Goal: Contribute content: Contribute content

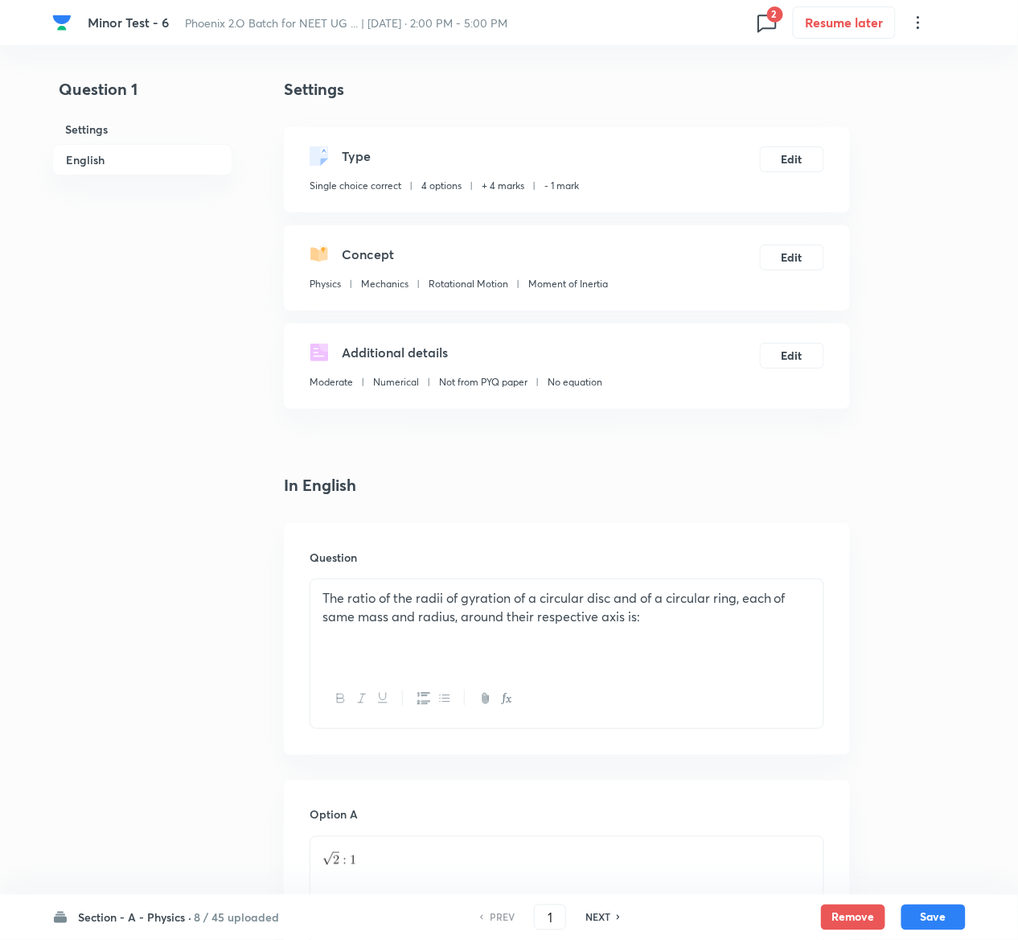
scroll to position [1288, 0]
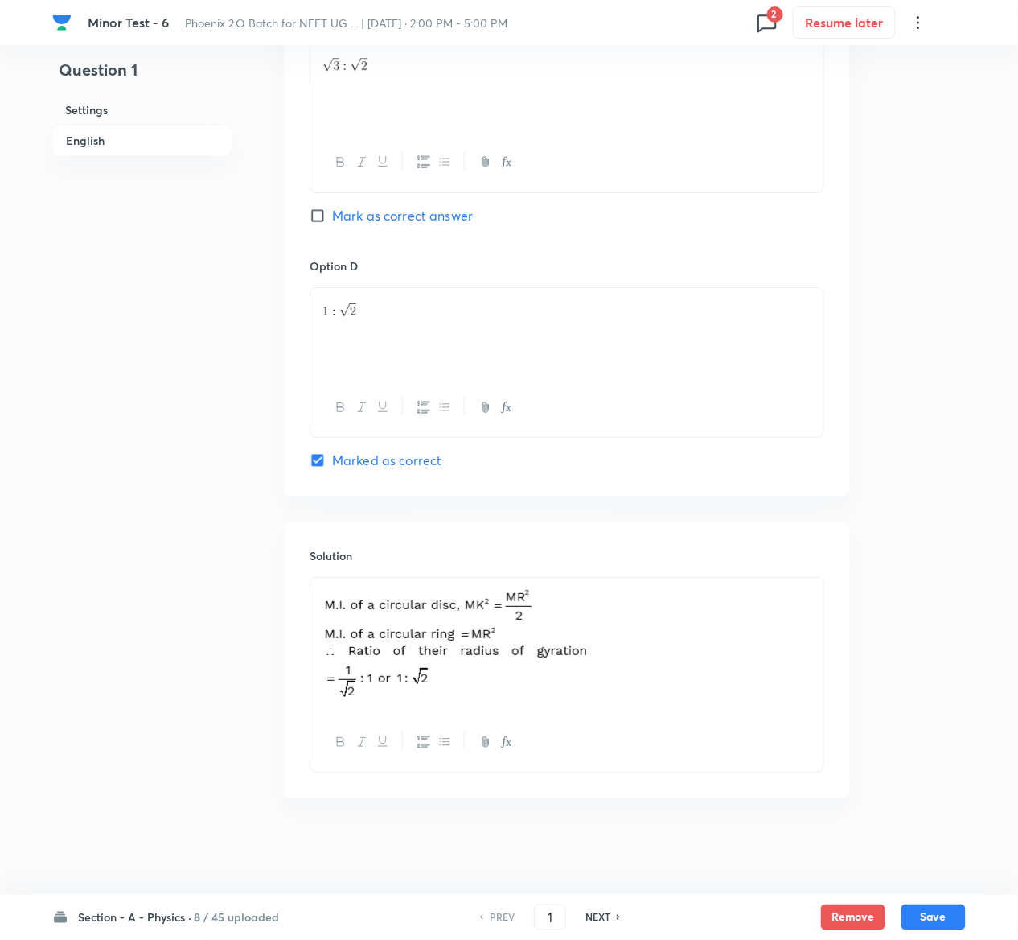
click at [611, 912] on div "NEXT" at bounding box center [600, 917] width 43 height 14
type input "2"
checkbox input "false"
checkbox input "true"
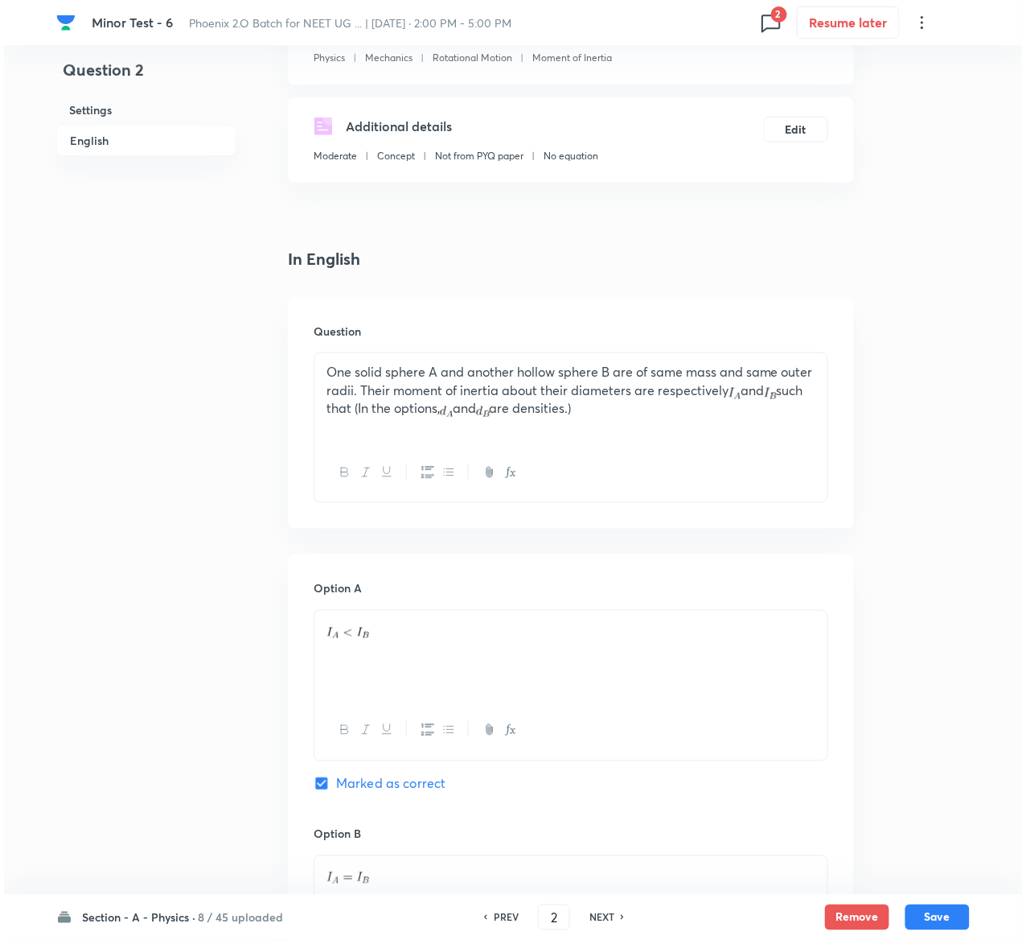
scroll to position [0, 0]
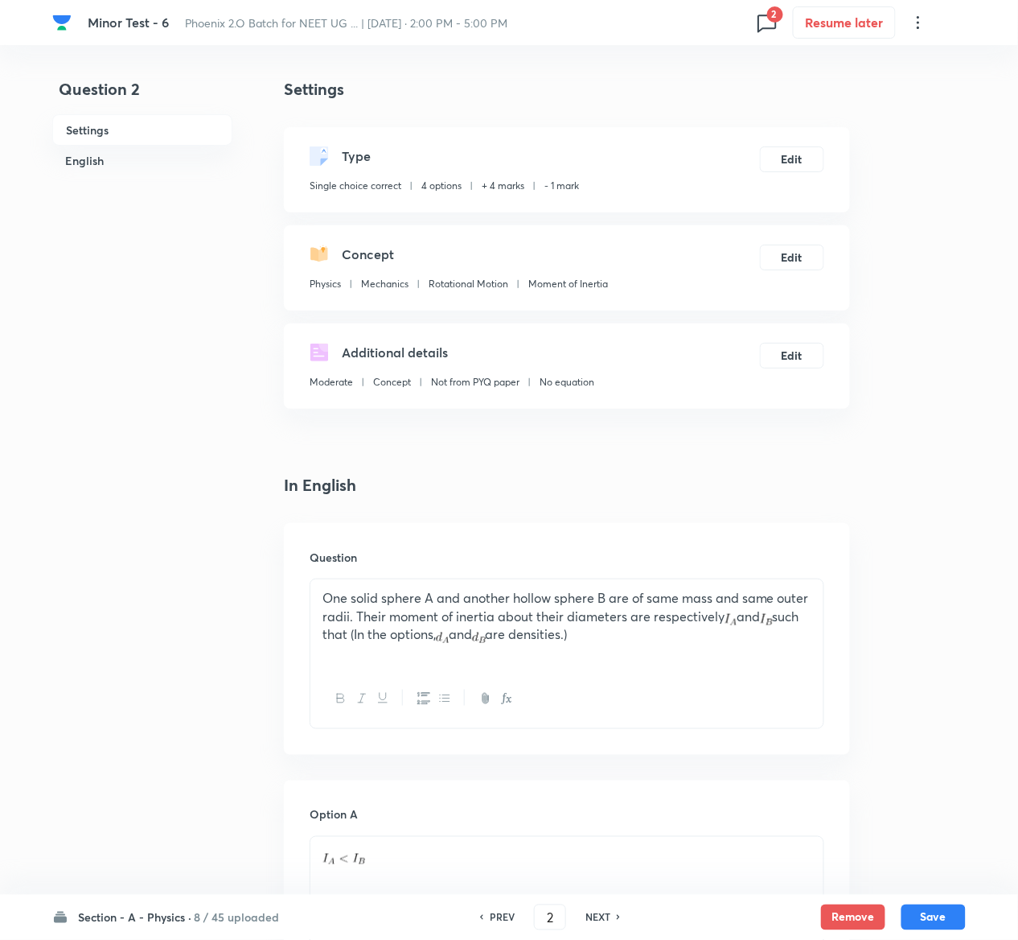
click at [590, 913] on h6 "NEXT" at bounding box center [598, 917] width 25 height 14
type input "3"
checkbox input "true"
click at [590, 913] on h6 "NEXT" at bounding box center [598, 917] width 25 height 14
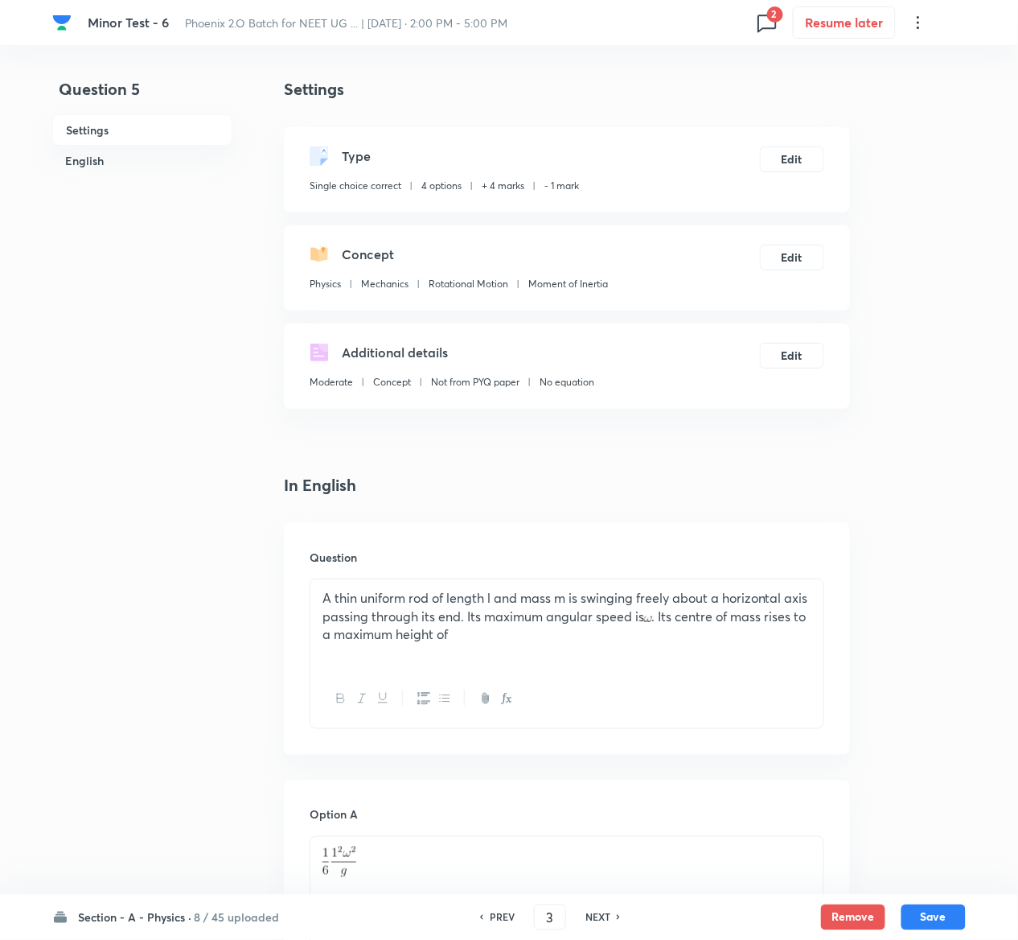
type input "5"
checkbox input "false"
checkbox input "true"
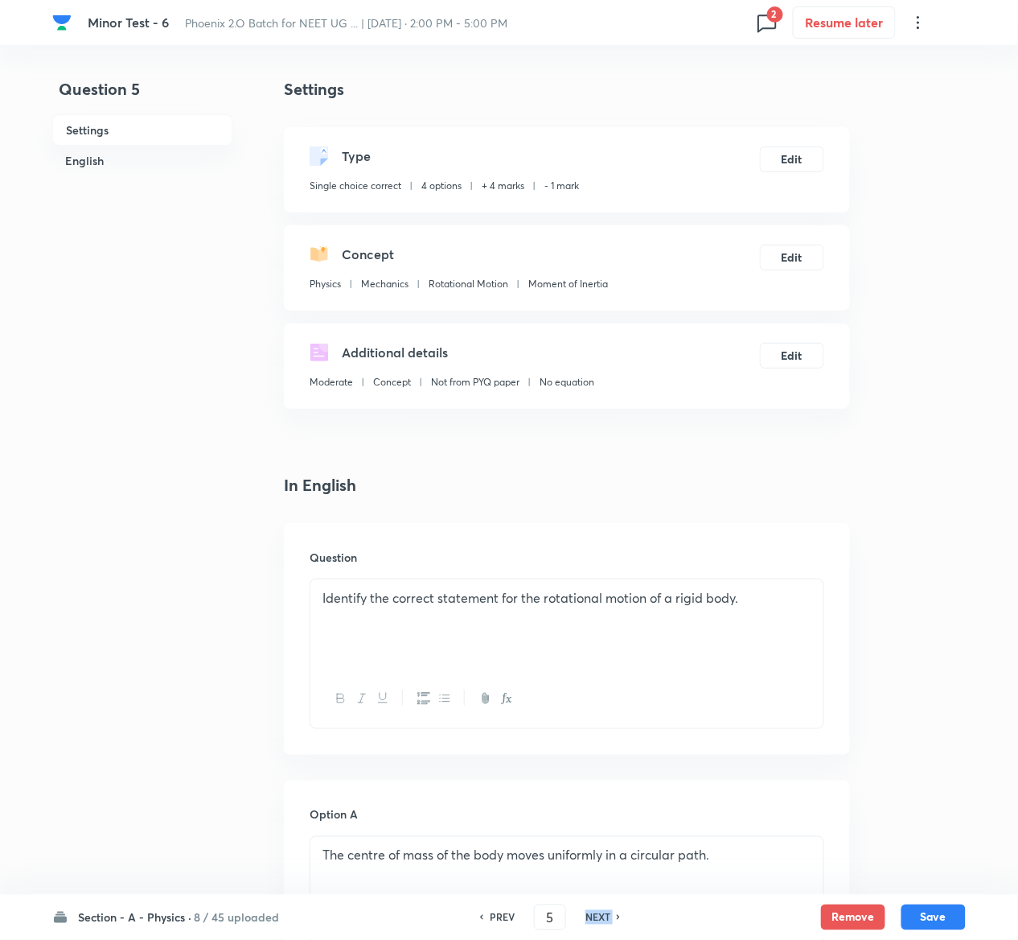
click at [590, 913] on h6 "NEXT" at bounding box center [598, 917] width 25 height 14
type input "6"
checkbox input "false"
checkbox input "true"
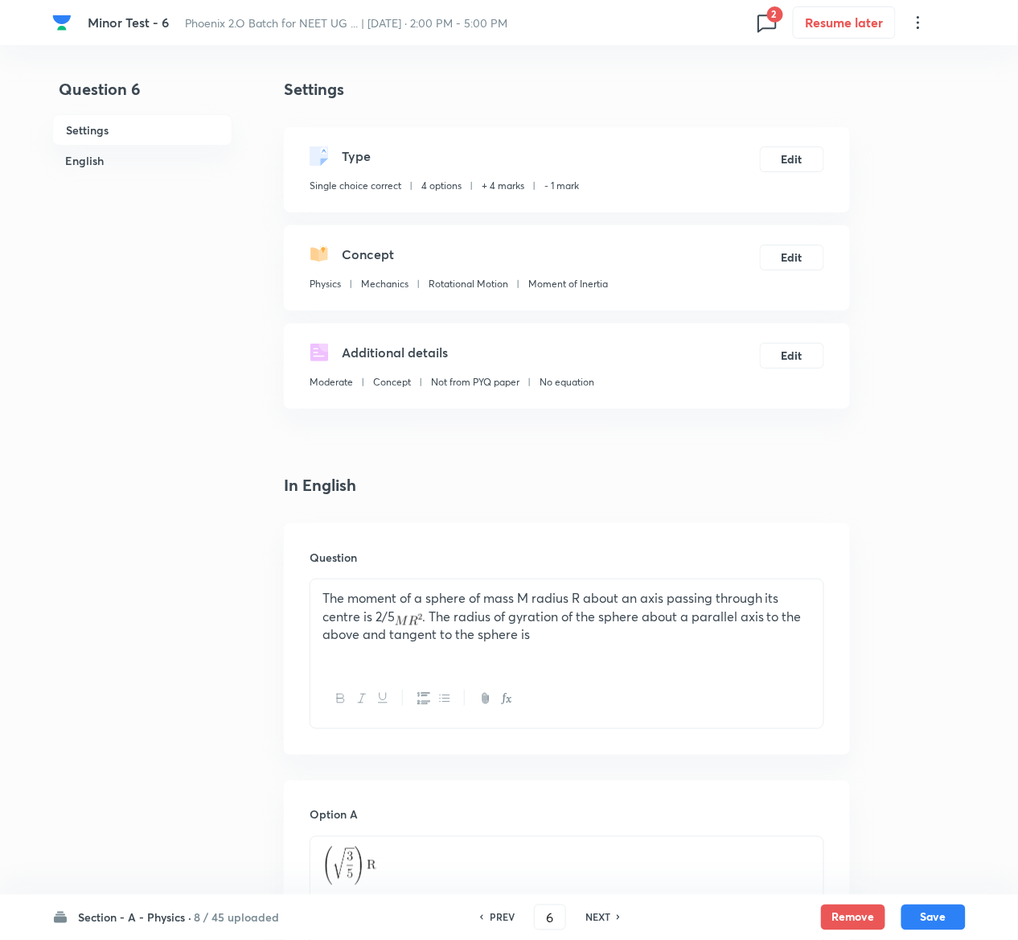
click at [590, 913] on h6 "NEXT" at bounding box center [598, 917] width 25 height 14
type input "7"
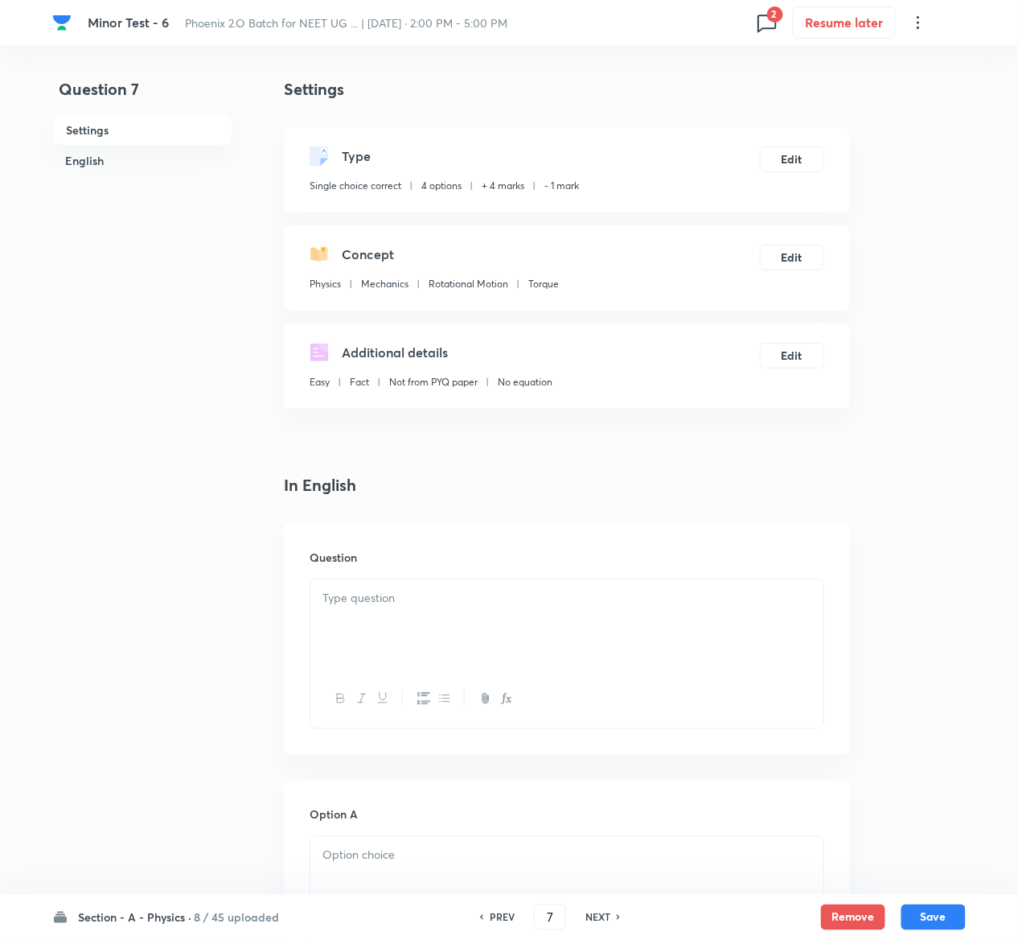
checkbox input "false"
checkbox input "true"
click at [590, 913] on h6 "NEXT" at bounding box center [598, 917] width 25 height 14
type input "8"
checkbox input "true"
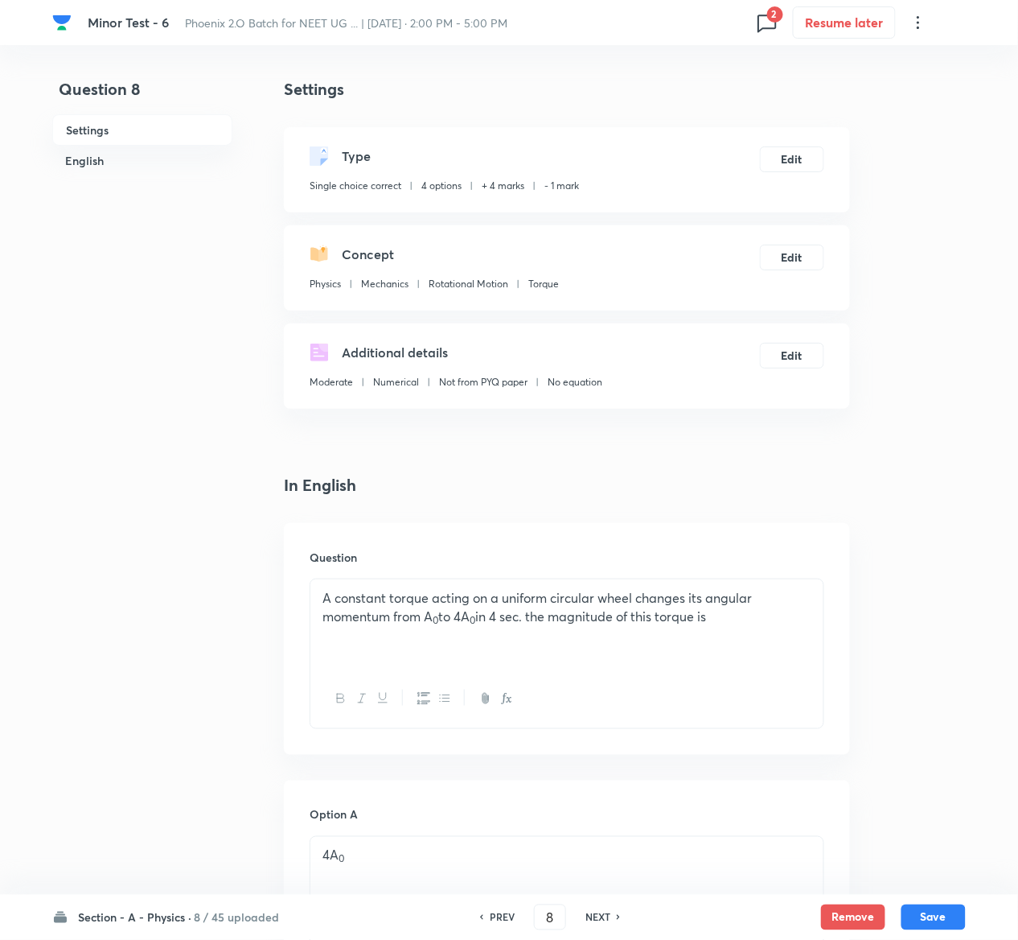
click at [590, 913] on h6 "NEXT" at bounding box center [598, 917] width 25 height 14
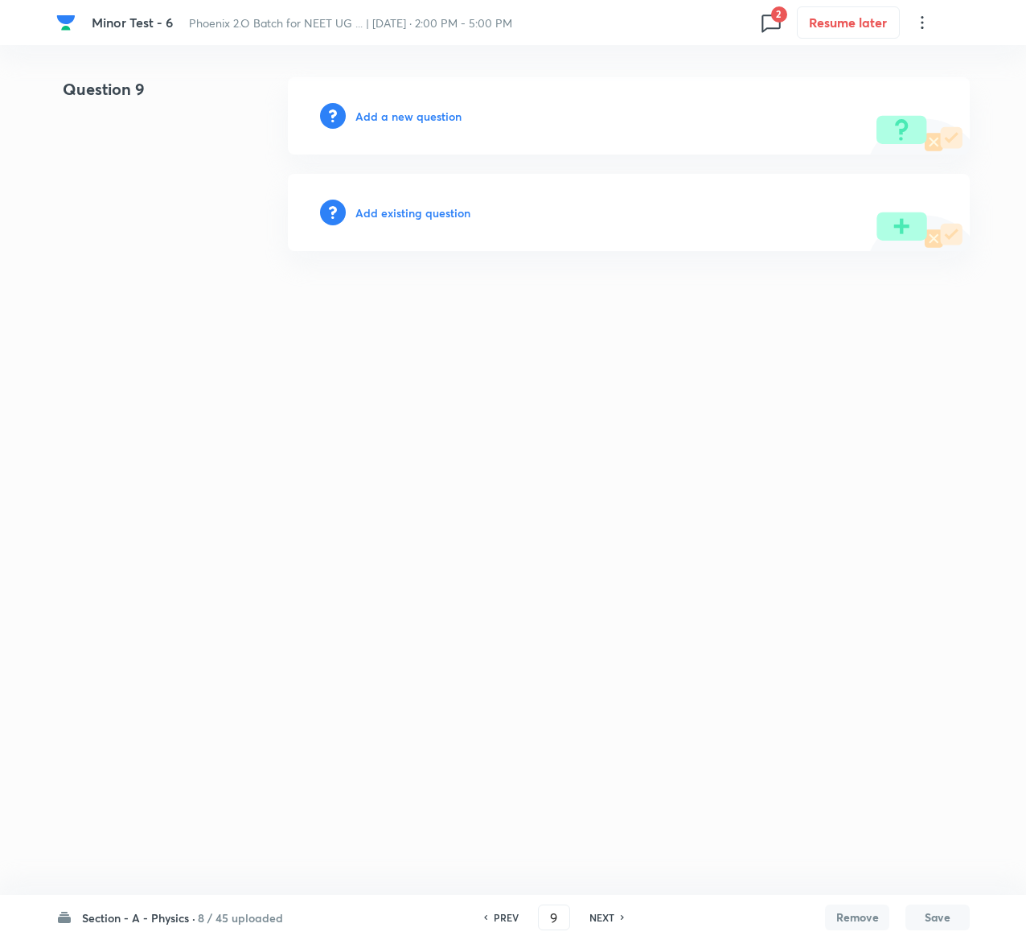
click at [515, 915] on h6 "PREV" at bounding box center [506, 917] width 25 height 14
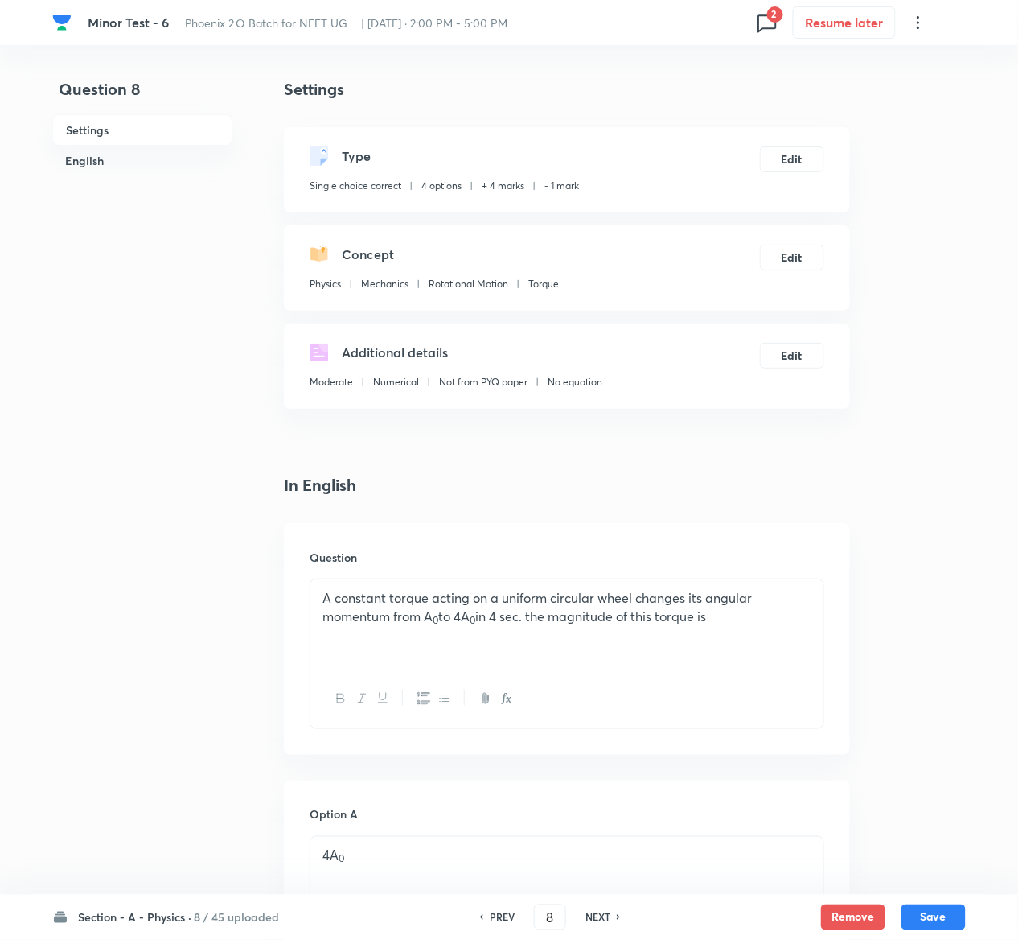
click at [600, 919] on h6 "NEXT" at bounding box center [598, 917] width 25 height 14
type input "9"
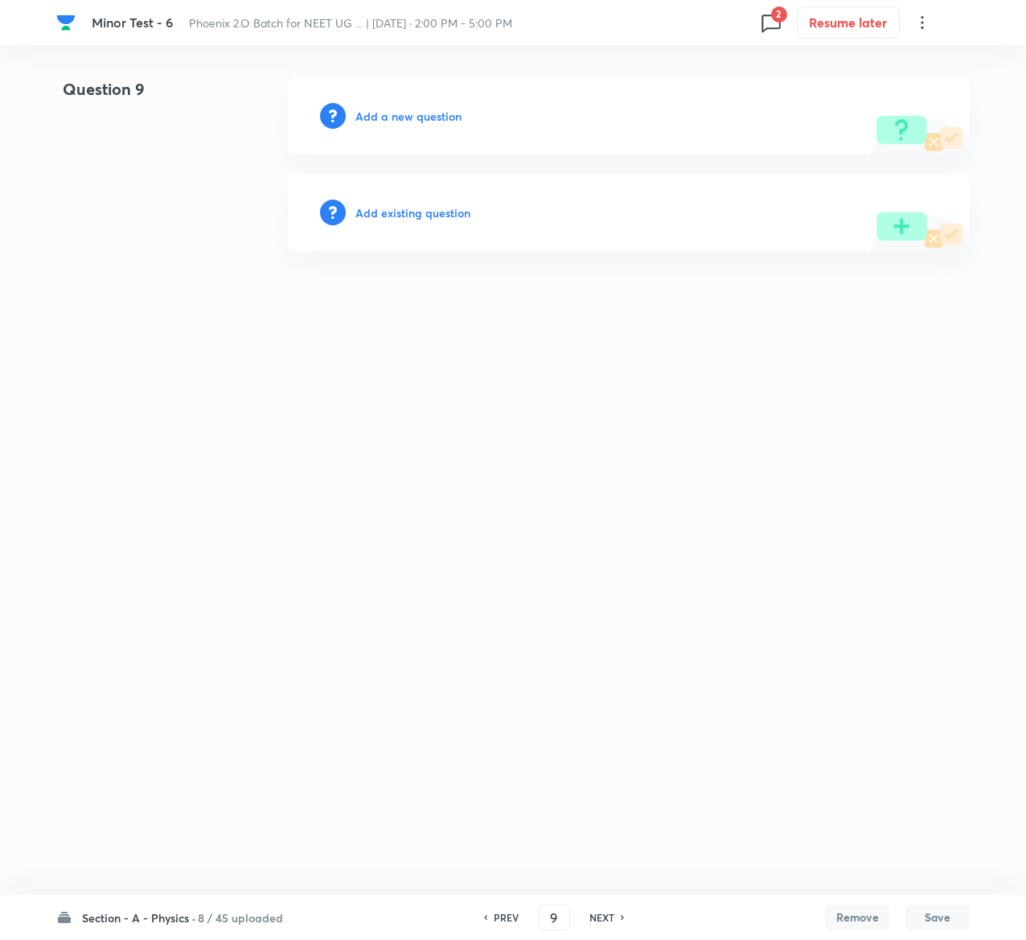
click at [442, 214] on h6 "Add existing question" at bounding box center [413, 212] width 115 height 17
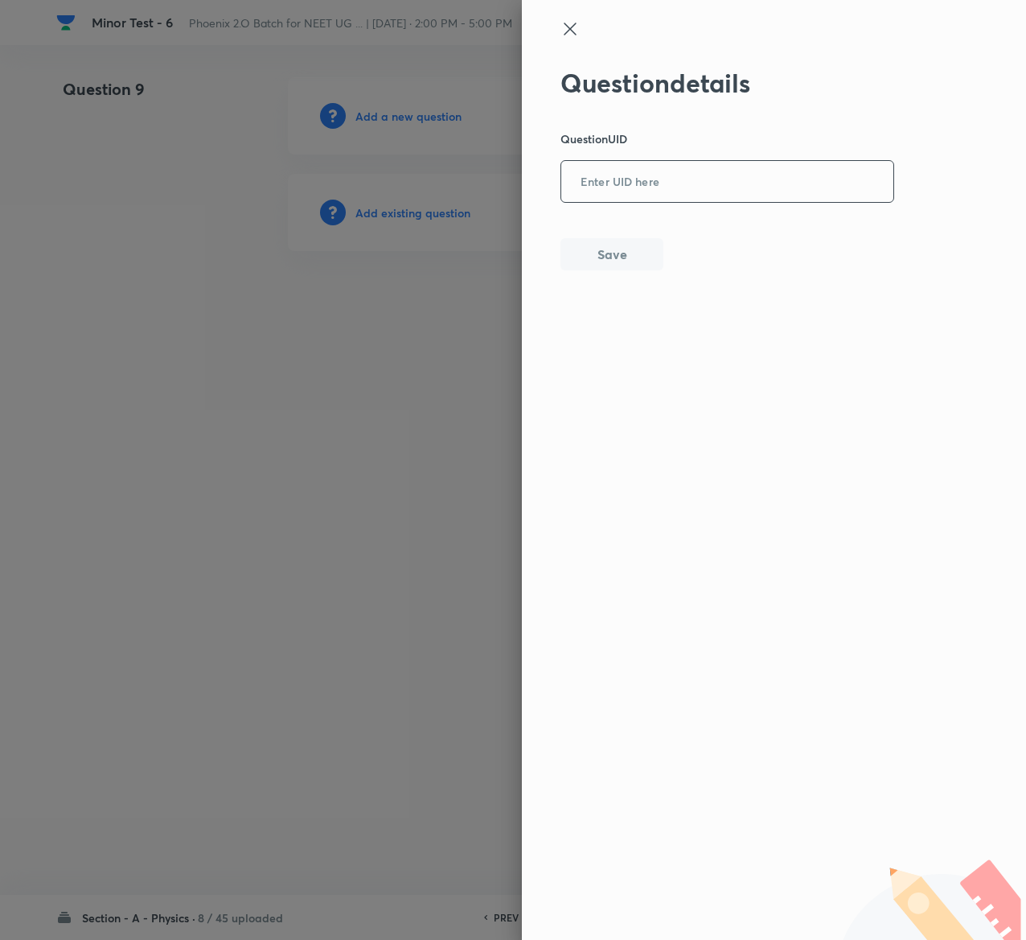
click at [806, 202] on div "​" at bounding box center [728, 181] width 334 height 43
paste input "RCVZD"
type input "RCVZD"
click at [610, 260] on button "Save" at bounding box center [612, 252] width 103 height 32
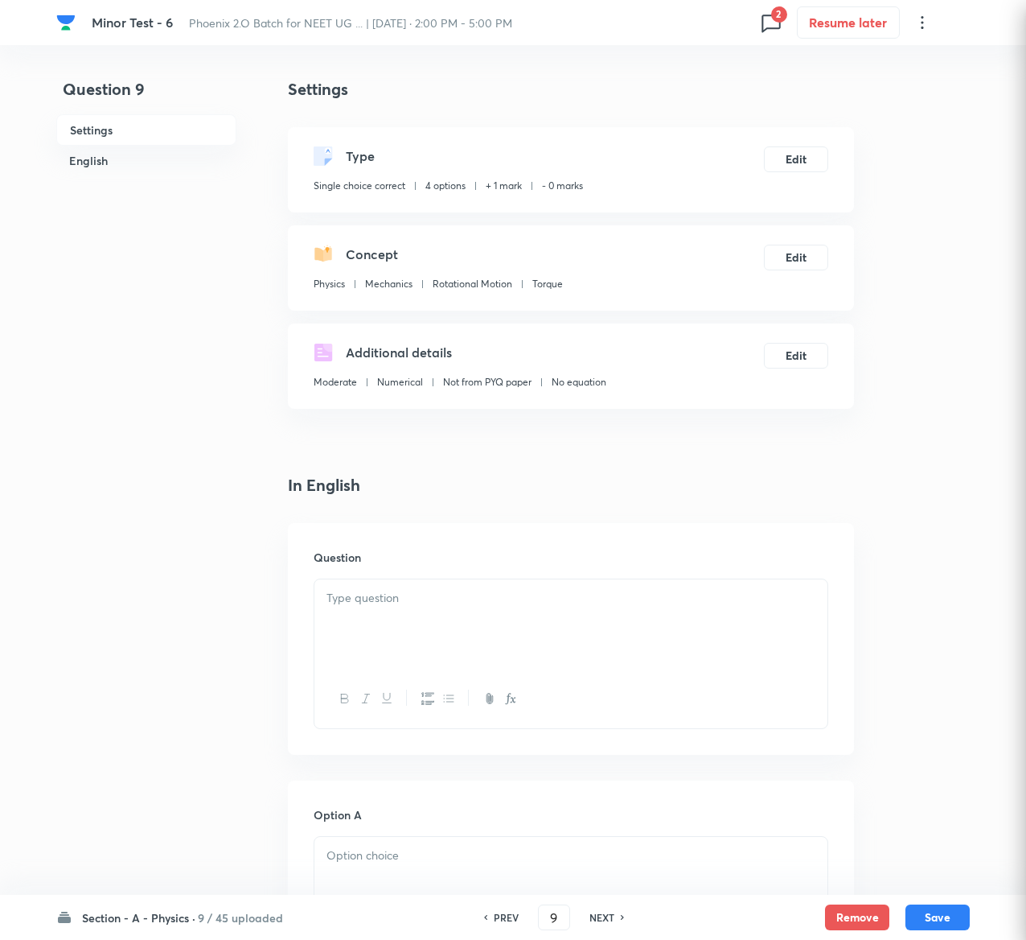
checkbox input "true"
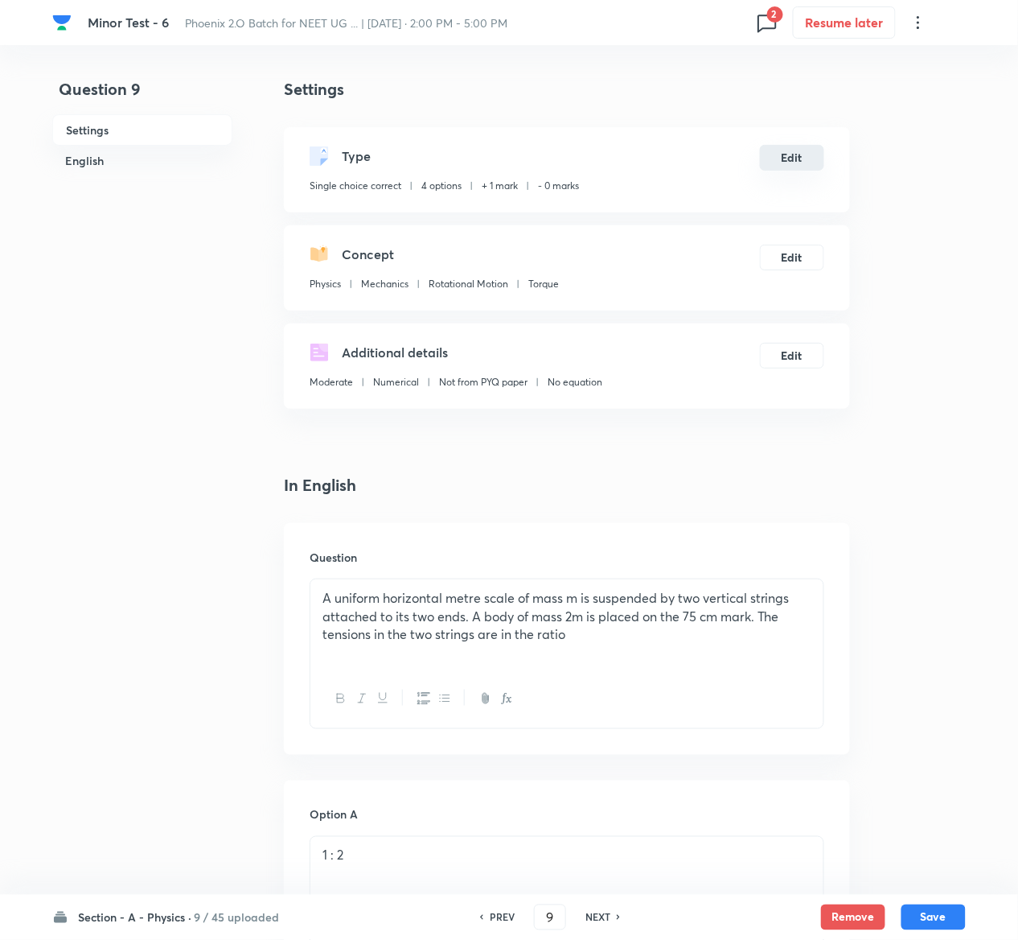
click at [803, 151] on button "Edit" at bounding box center [792, 158] width 64 height 26
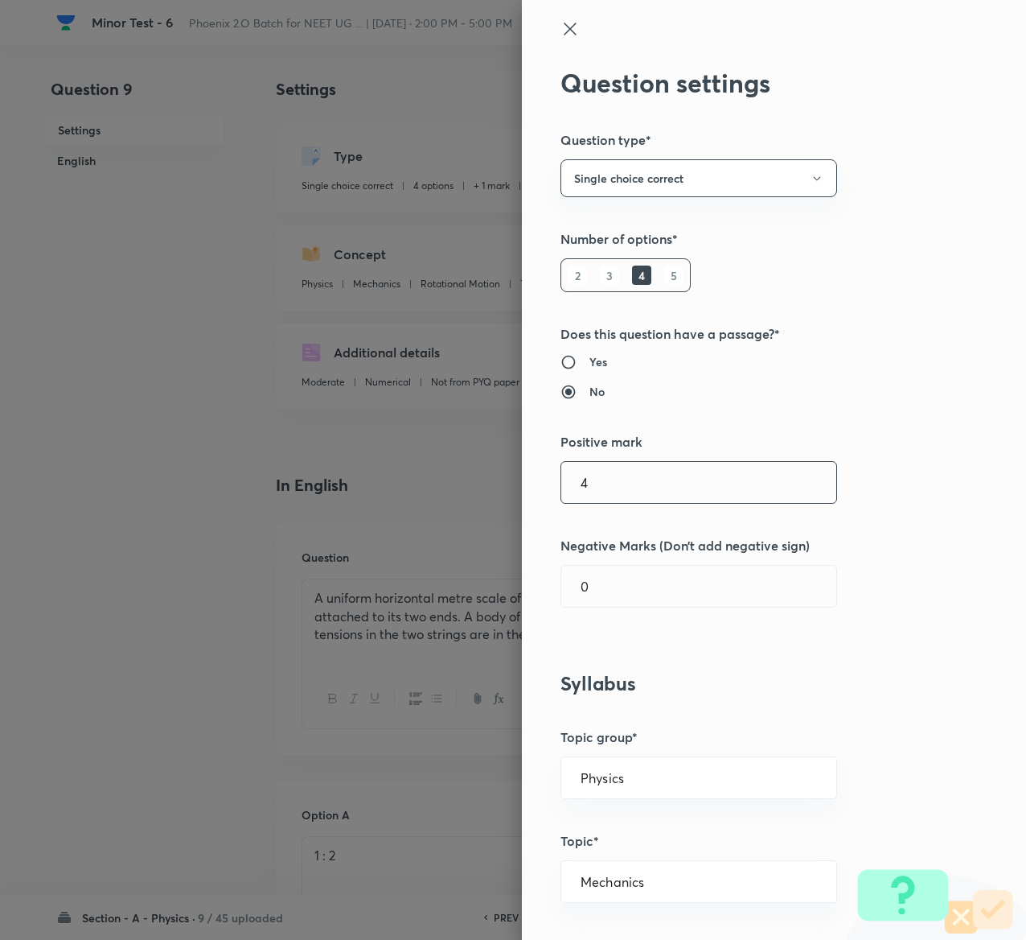
type input "4"
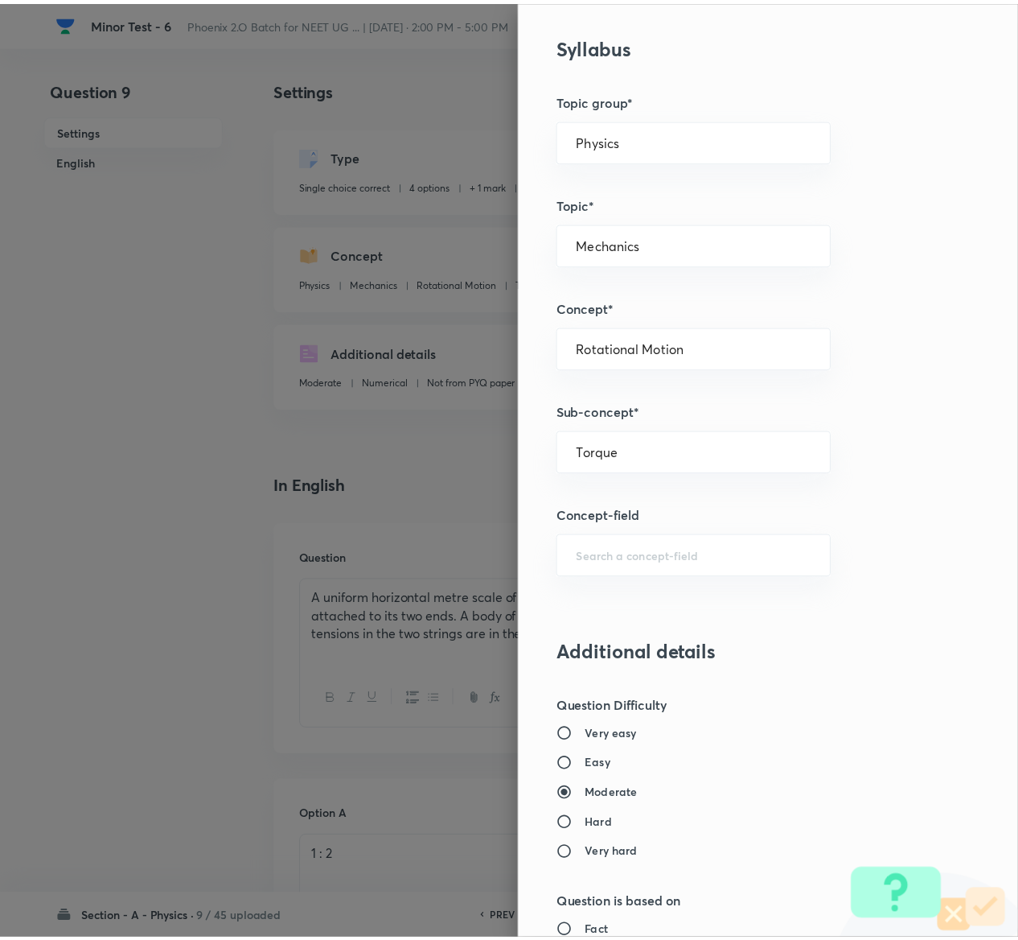
scroll to position [1256, 0]
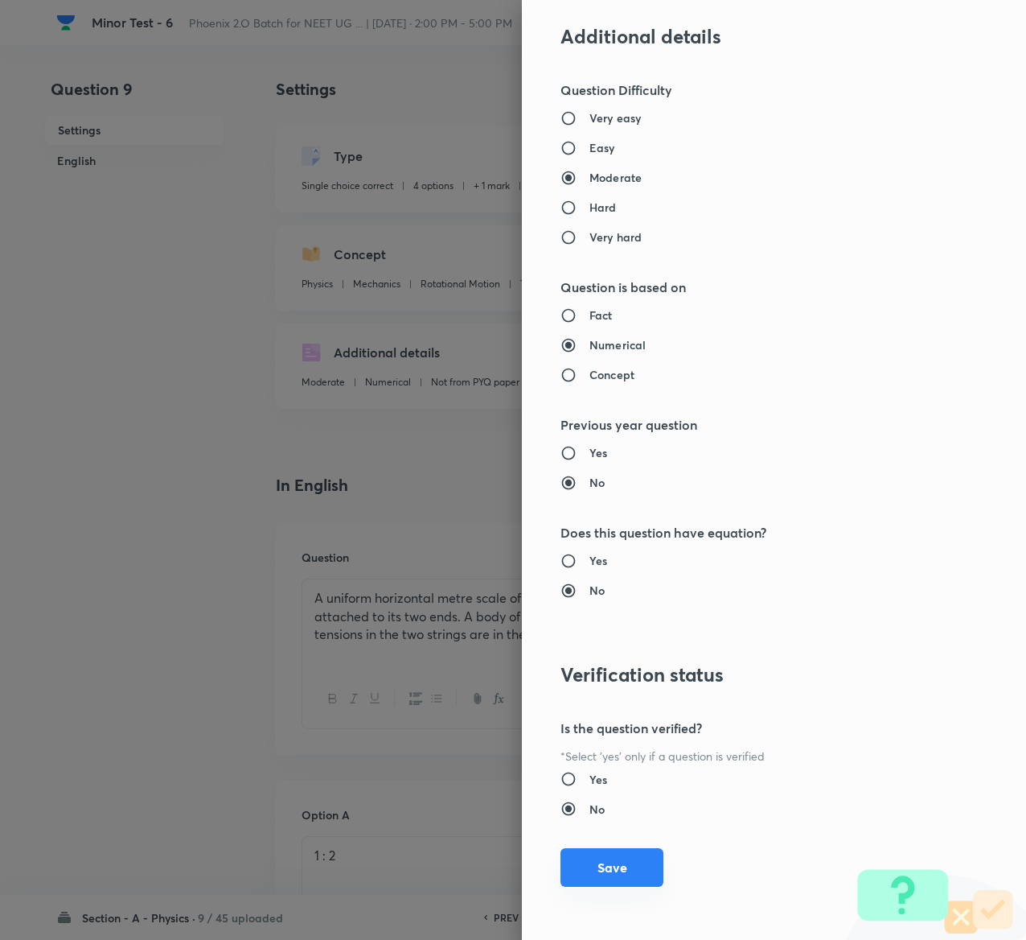
type input "1"
click at [566, 864] on button "Save" at bounding box center [612, 867] width 103 height 39
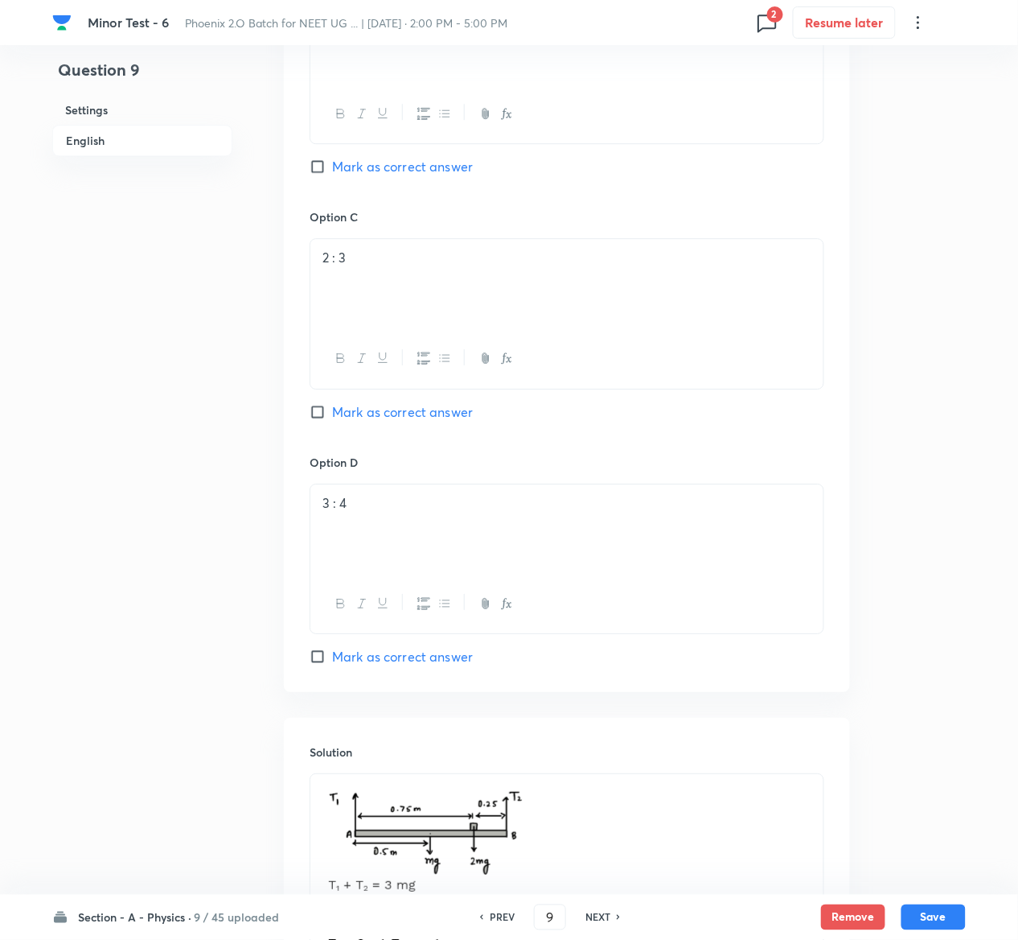
scroll to position [1387, 0]
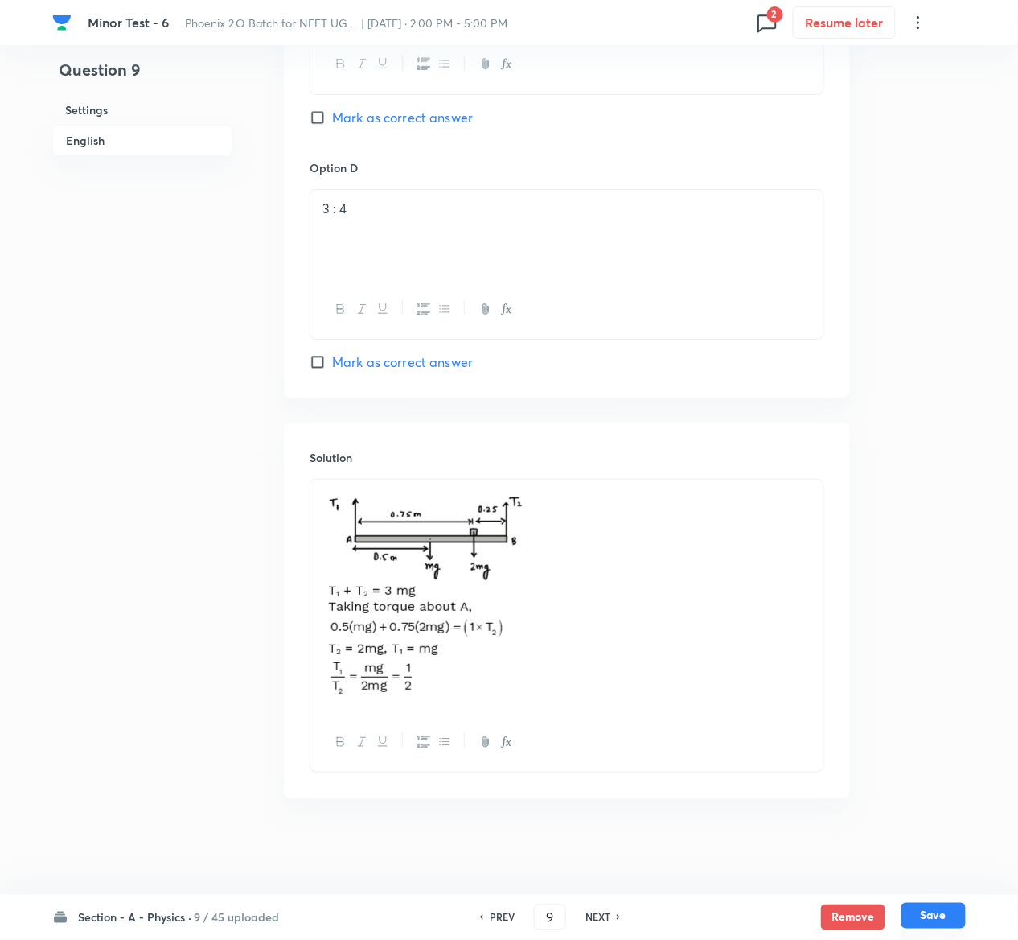
click at [948, 912] on button "Save" at bounding box center [934, 916] width 64 height 26
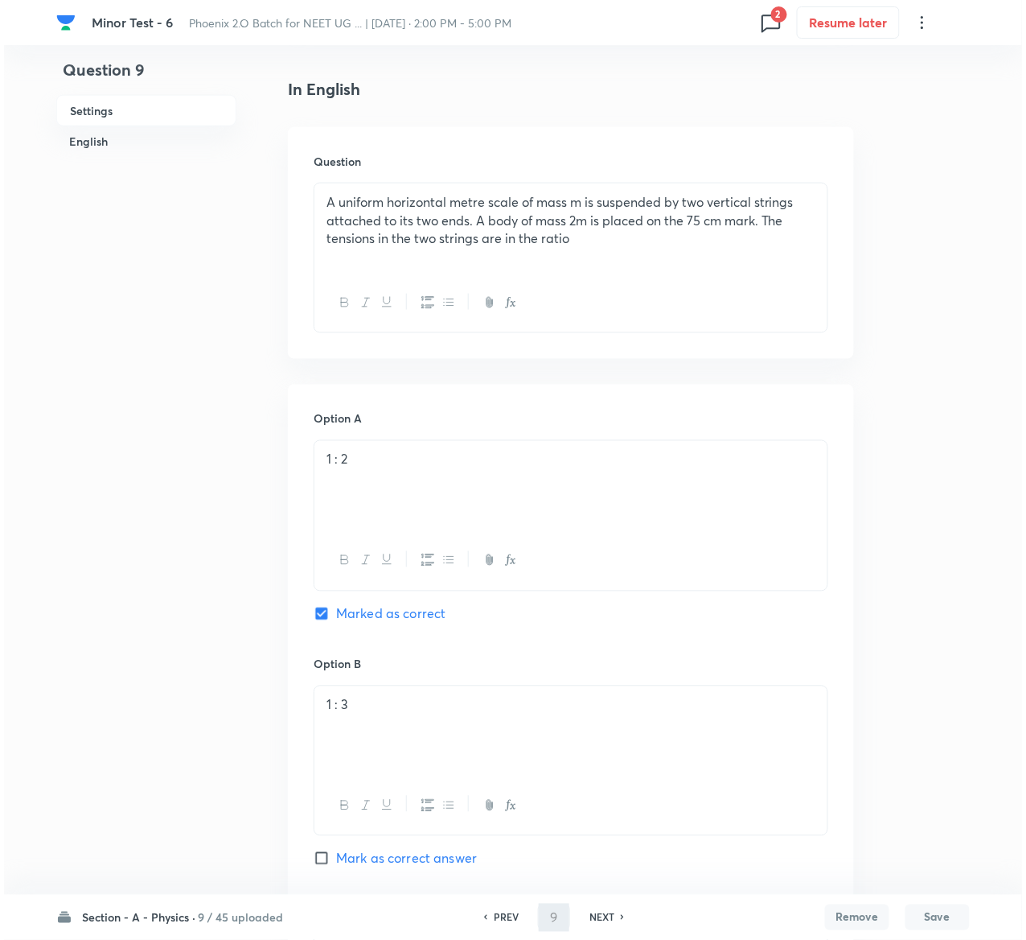
scroll to position [0, 0]
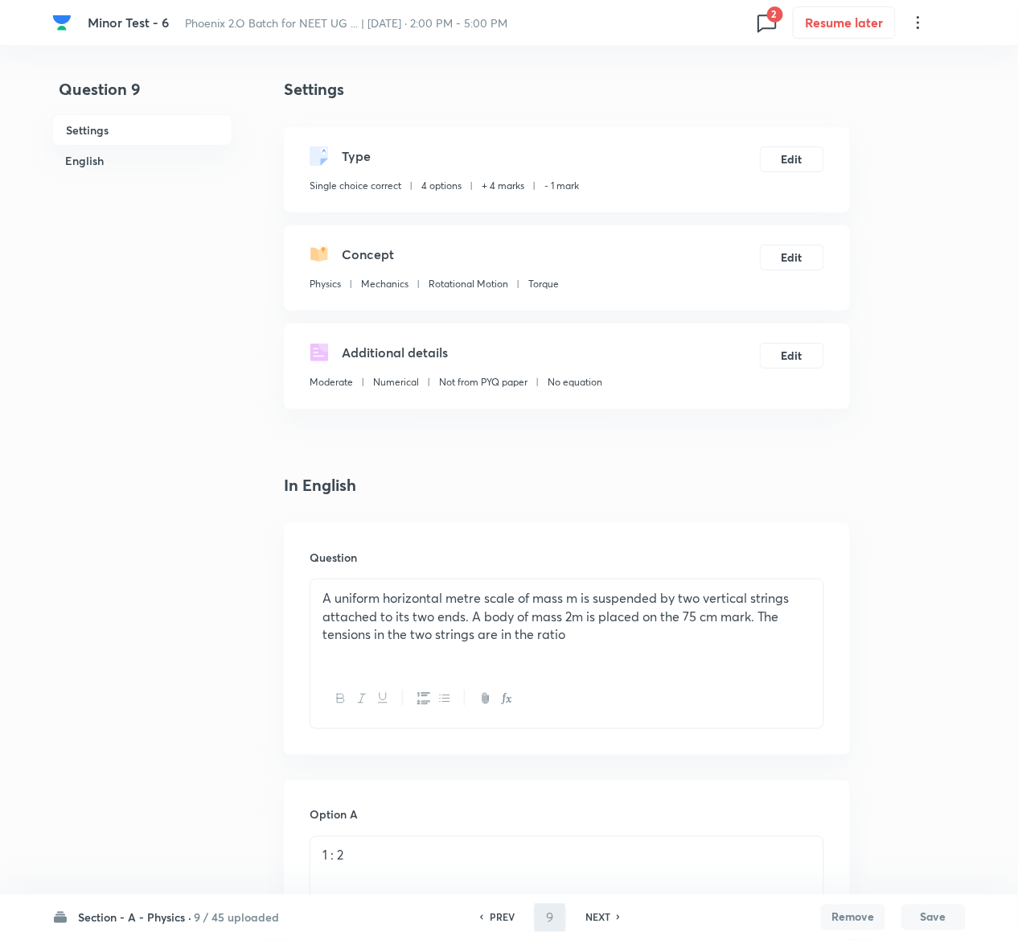
type input "10"
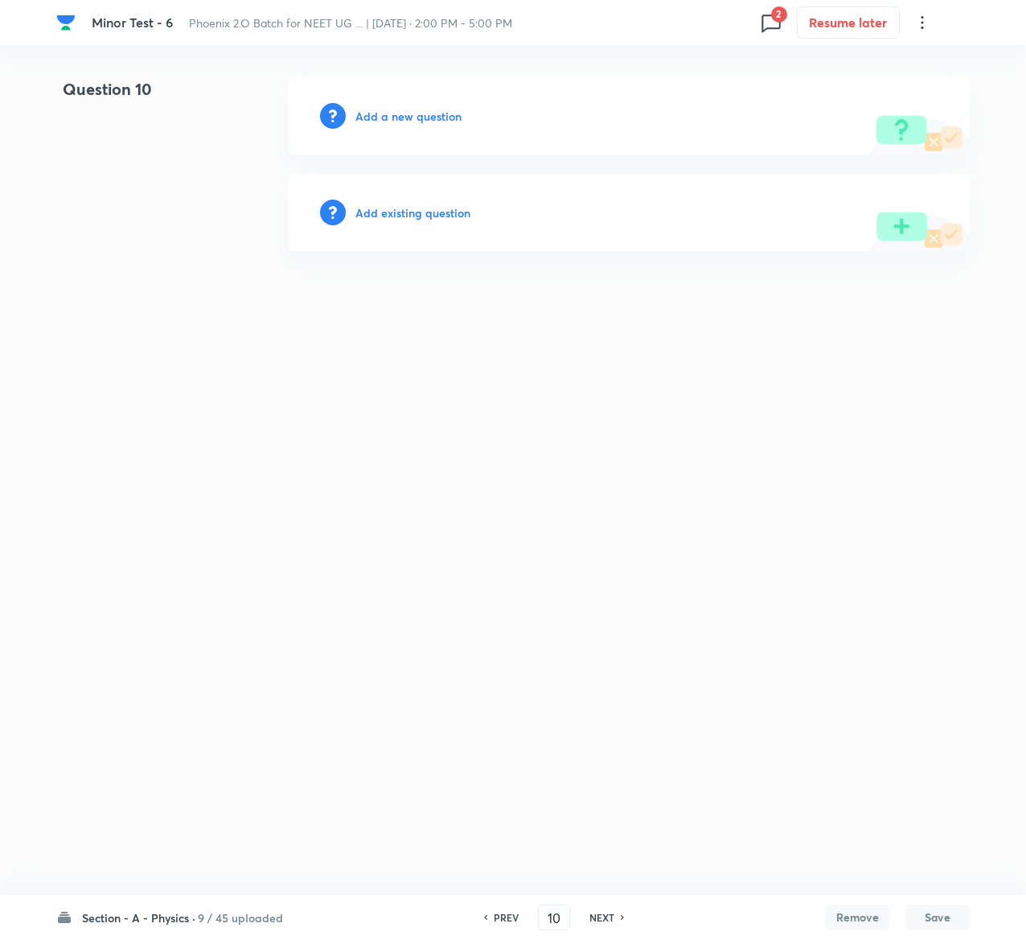
click at [433, 211] on h6 "Add existing question" at bounding box center [413, 212] width 115 height 17
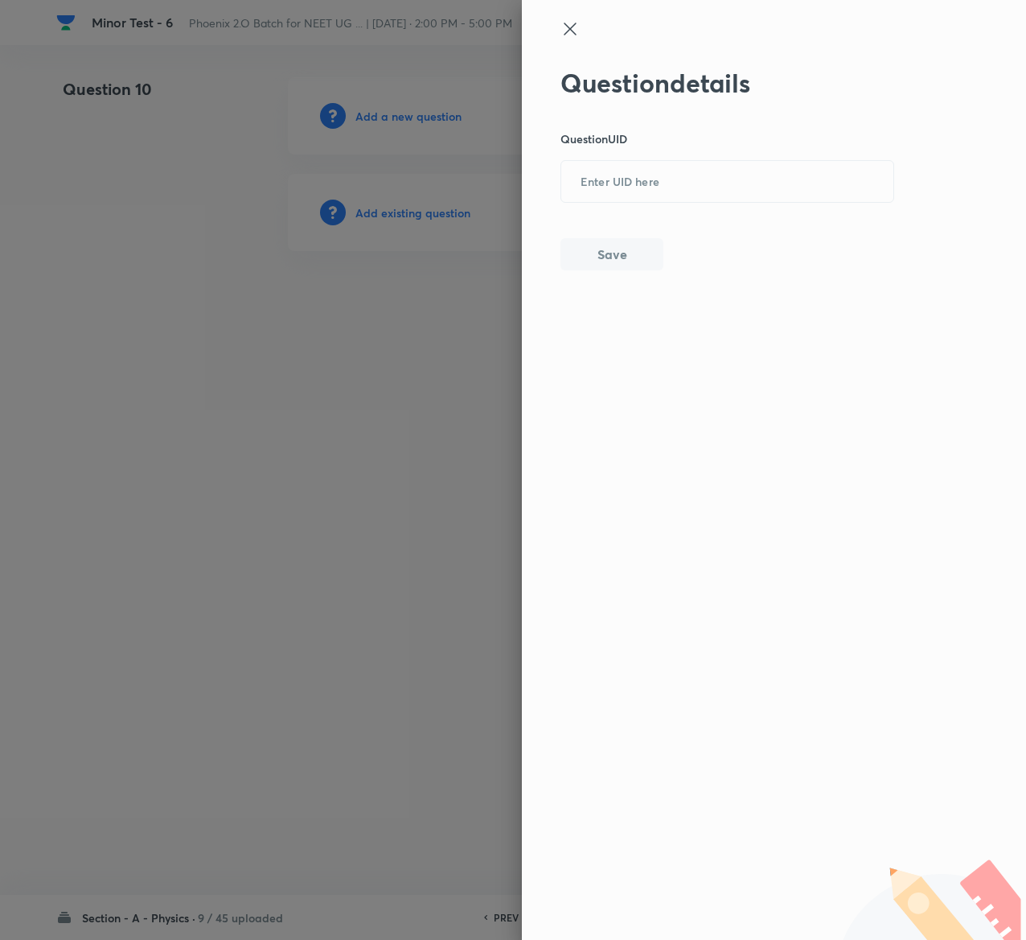
click at [705, 159] on div "Question details Question UID ​ Save" at bounding box center [728, 169] width 335 height 203
click at [705, 174] on input "text" at bounding box center [727, 181] width 332 height 39
paste input "UBLSF"
click at [705, 174] on input "UBLSF" at bounding box center [727, 181] width 332 height 39
type input "UBLSF"
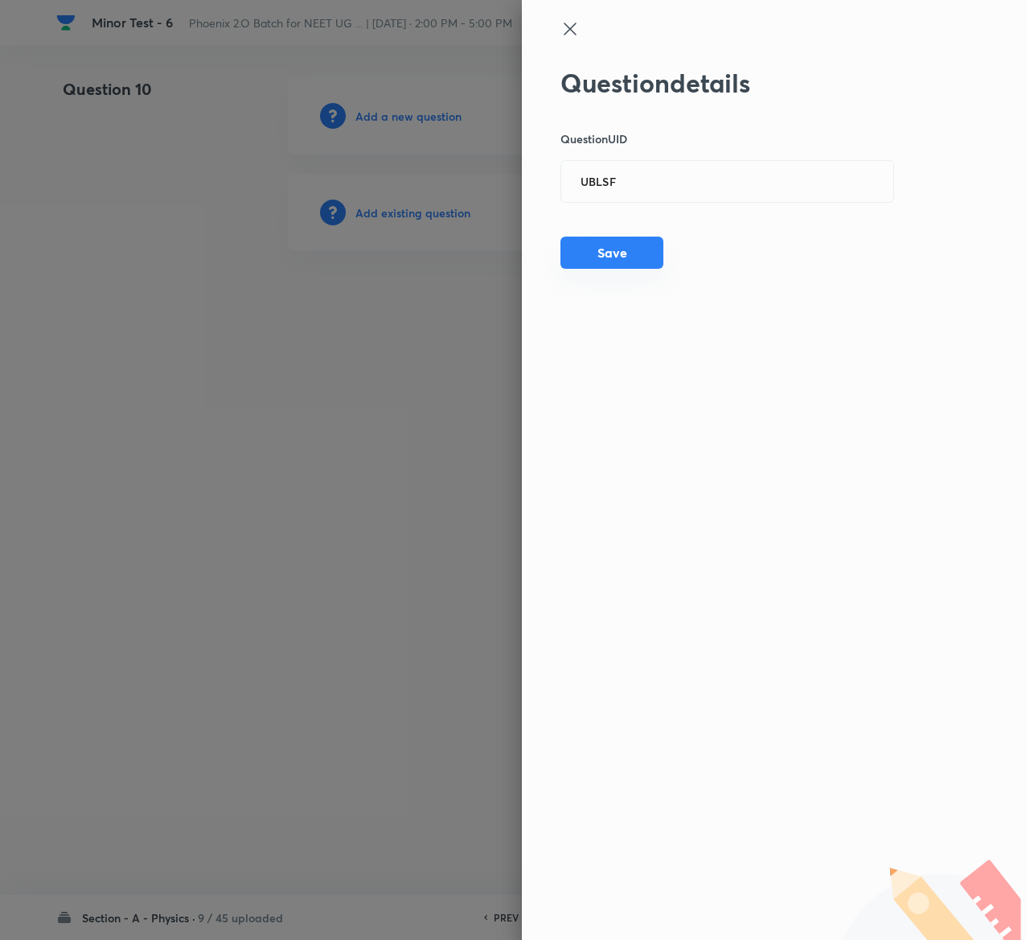
click at [608, 265] on button "Save" at bounding box center [612, 252] width 103 height 32
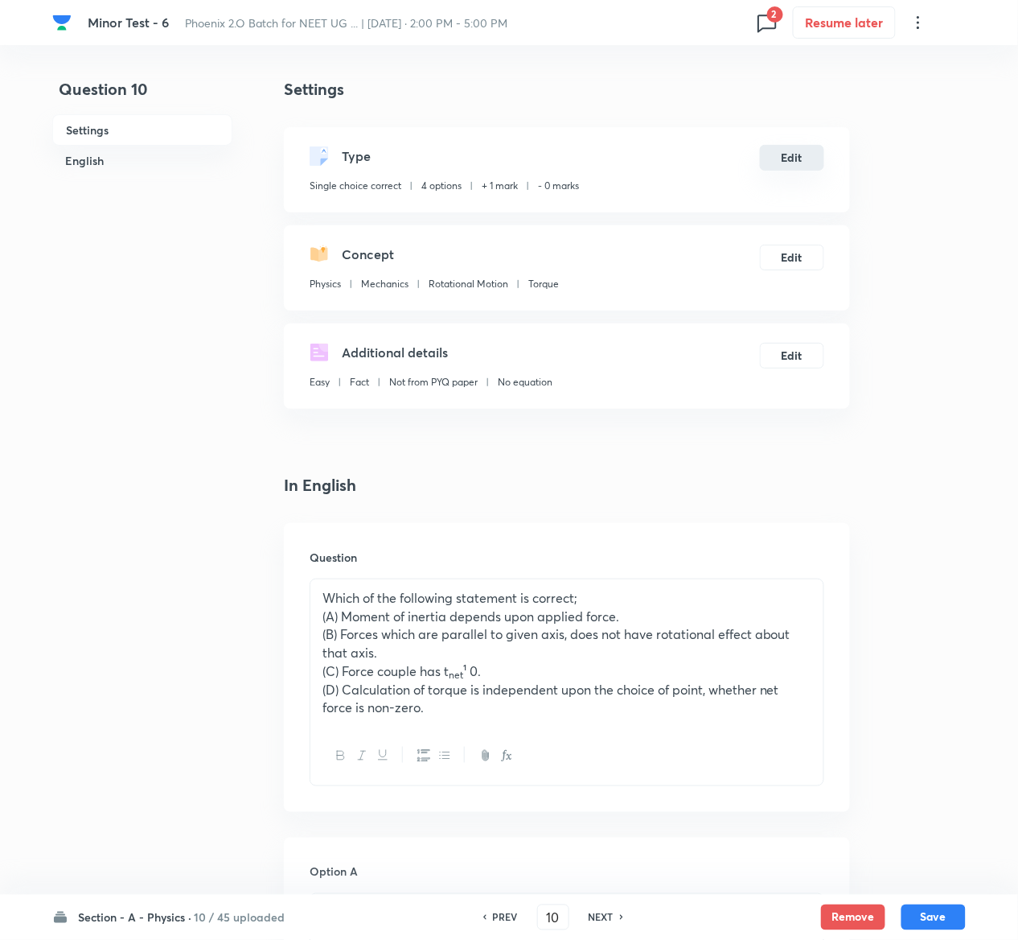
click at [811, 169] on button "Edit" at bounding box center [792, 158] width 64 height 26
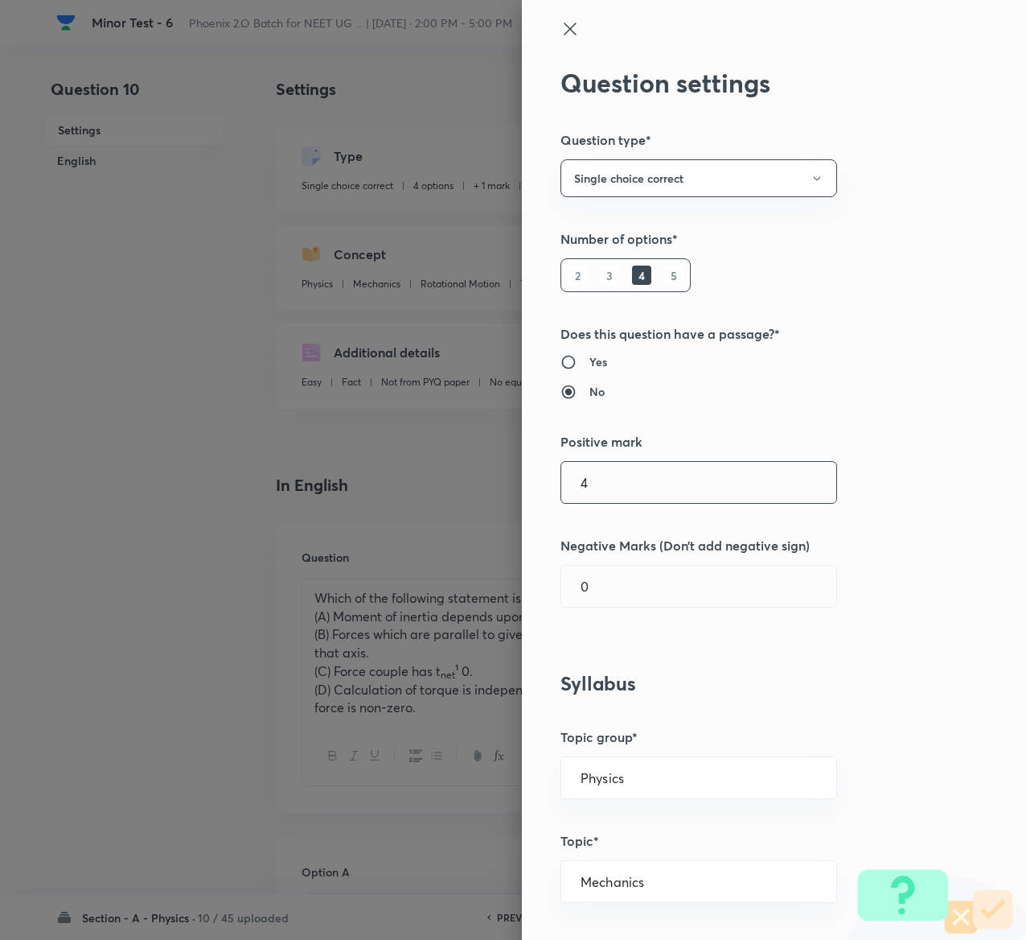
type input "4"
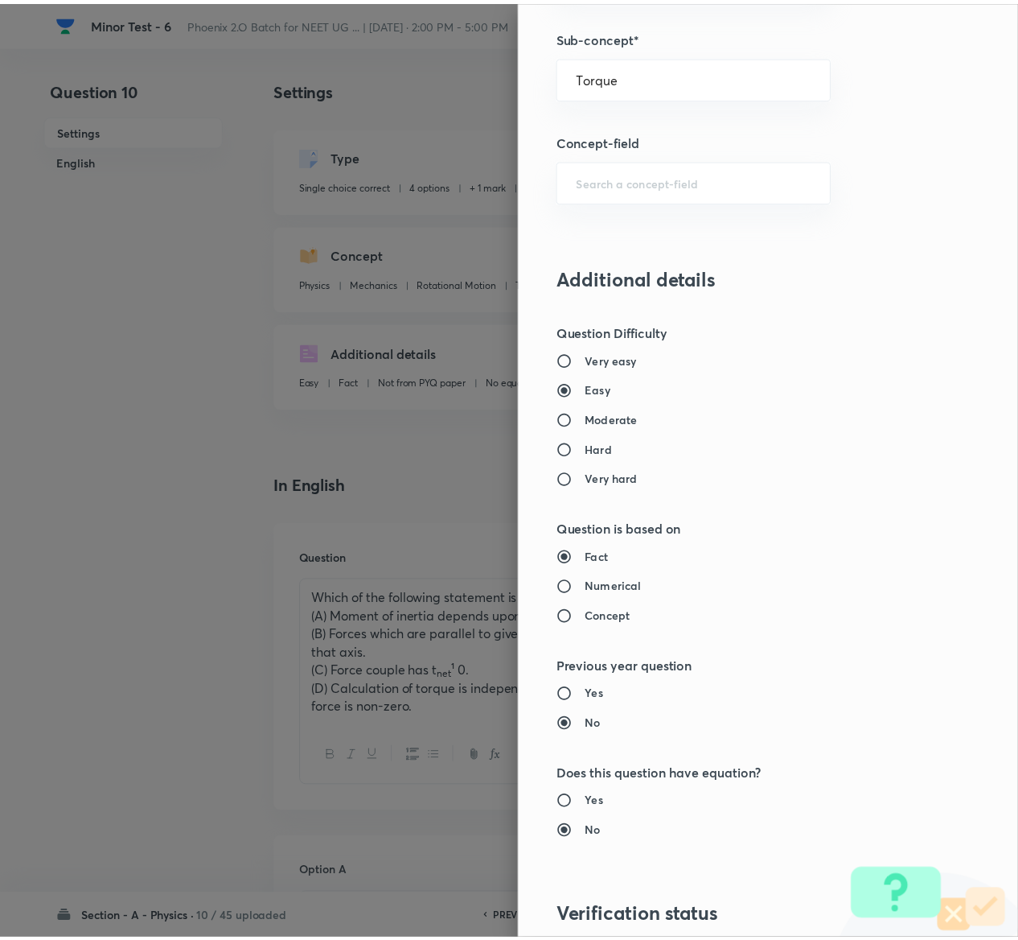
scroll to position [1256, 0]
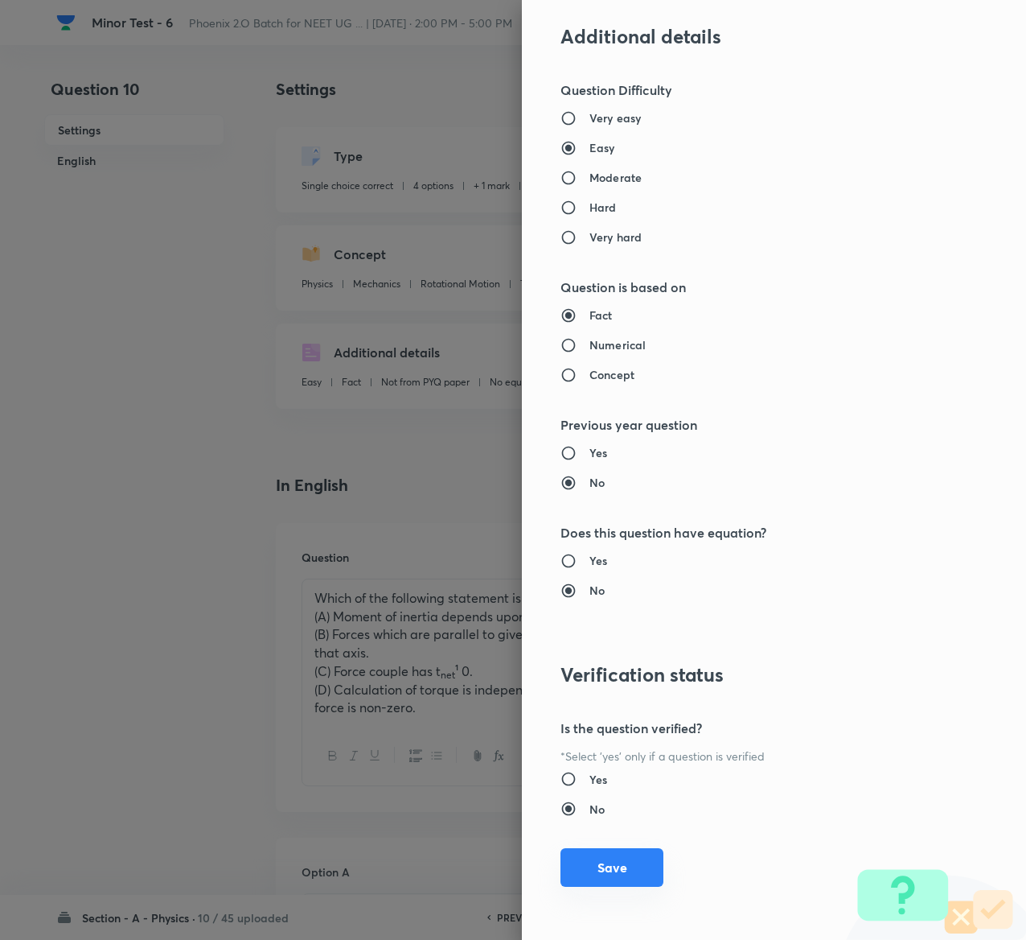
type input "1"
click at [595, 878] on button "Save" at bounding box center [612, 867] width 103 height 39
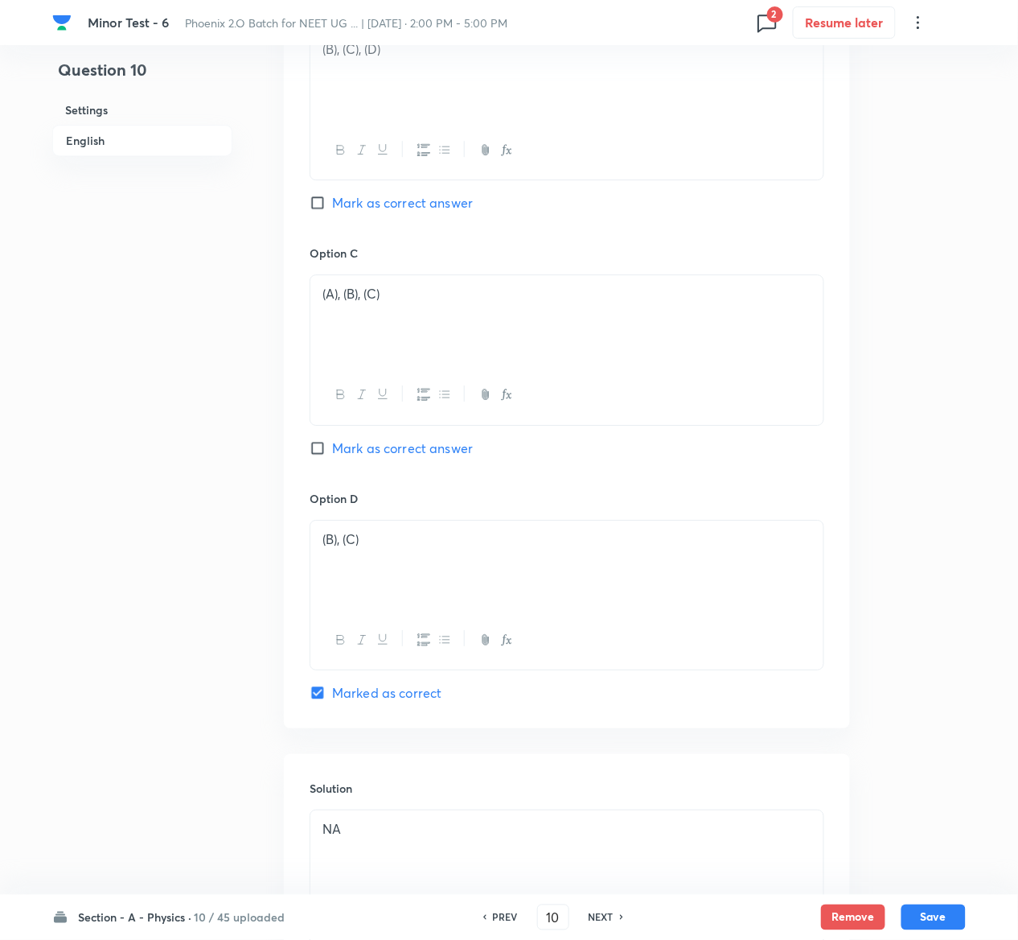
scroll to position [1301, 0]
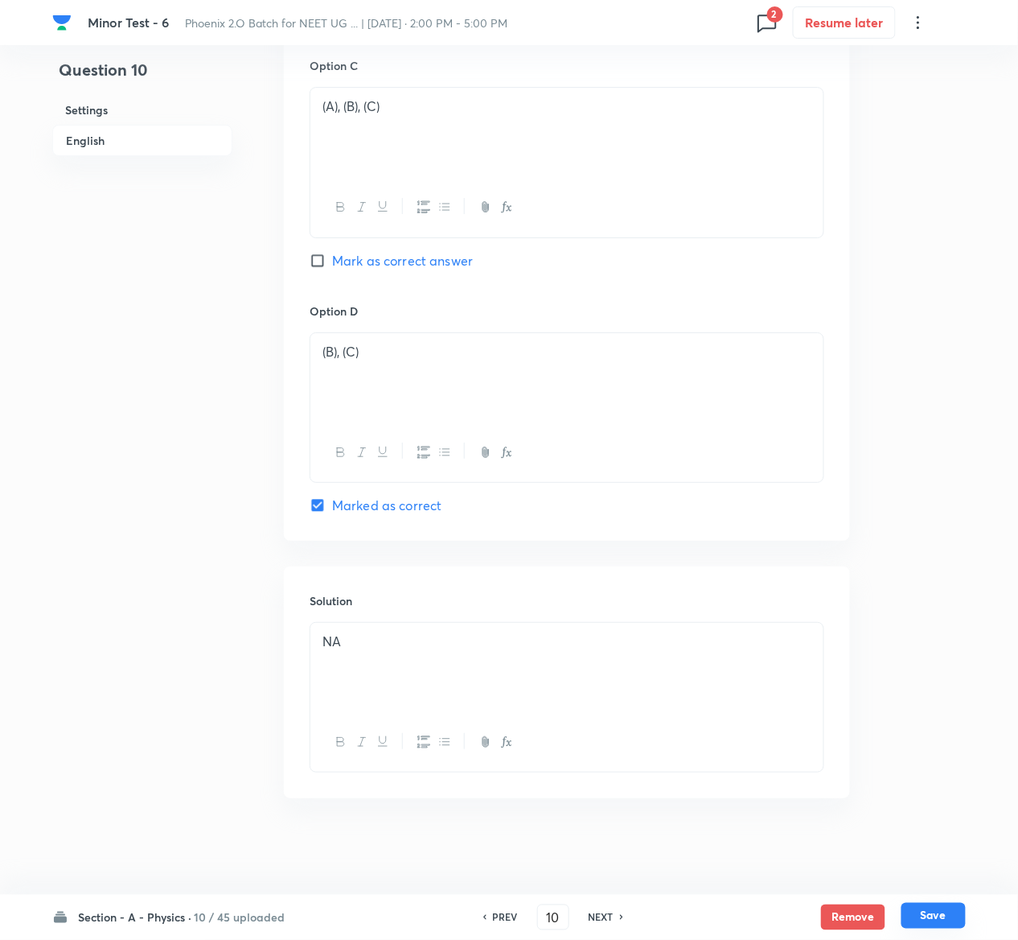
click at [956, 919] on button "Save" at bounding box center [934, 916] width 64 height 26
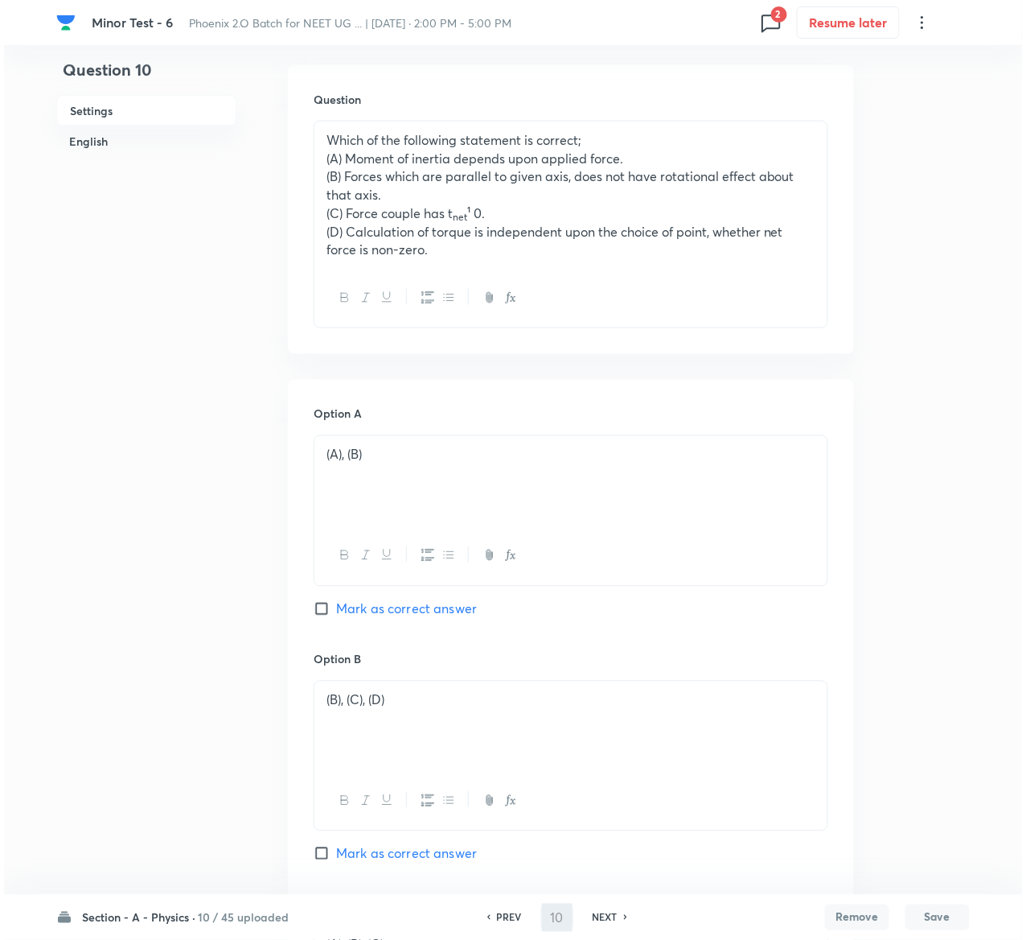
scroll to position [0, 0]
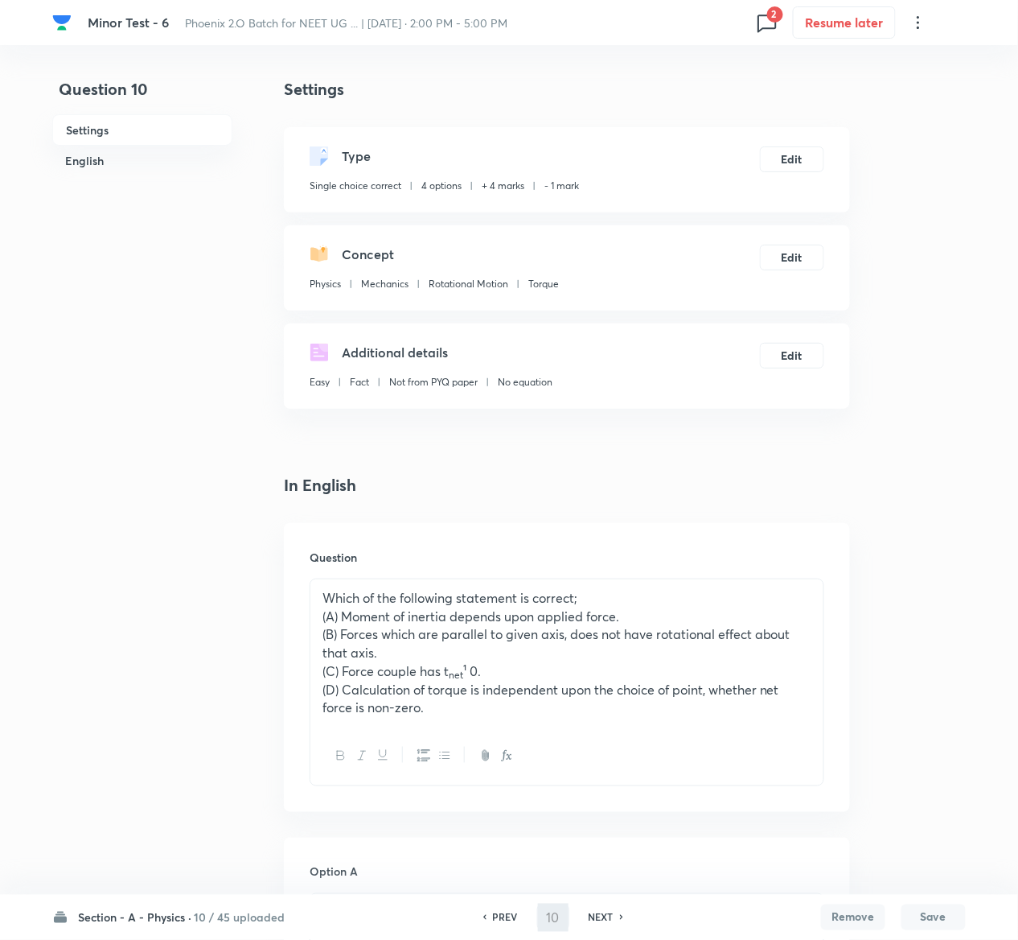
type input "11"
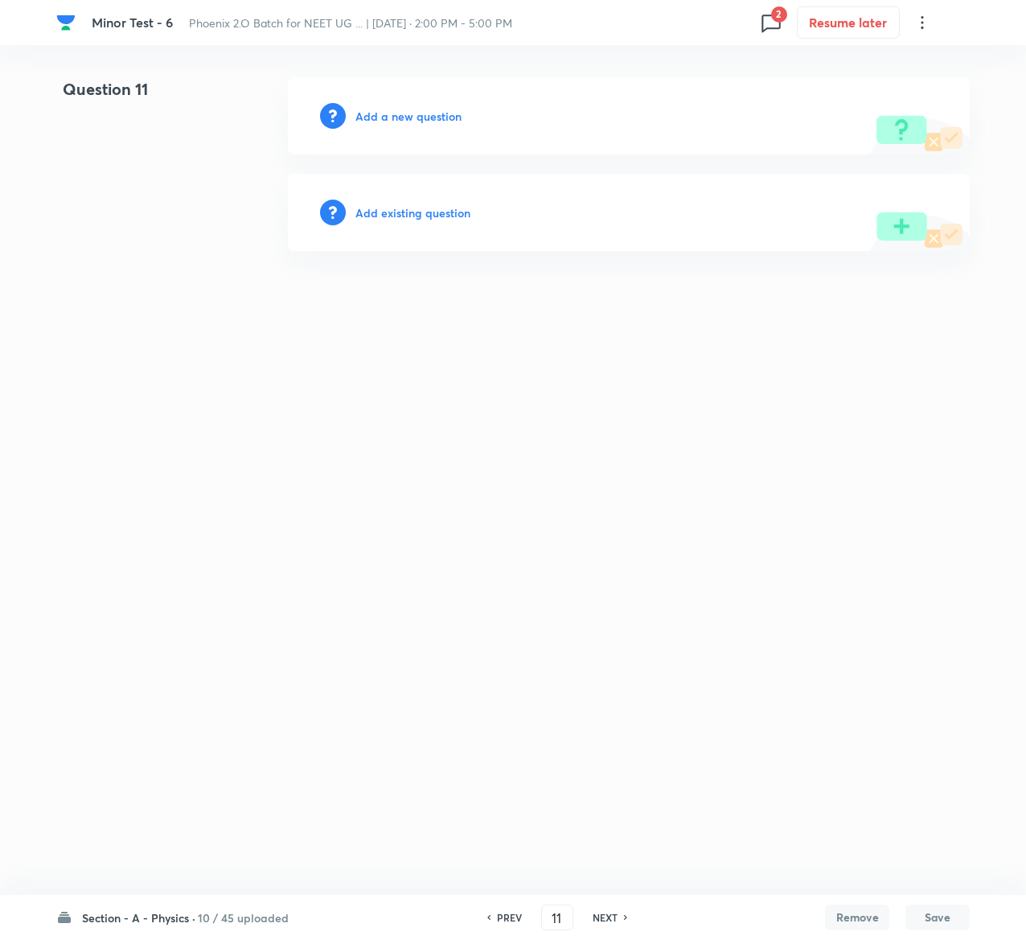
click at [426, 208] on h6 "Add existing question" at bounding box center [413, 212] width 115 height 17
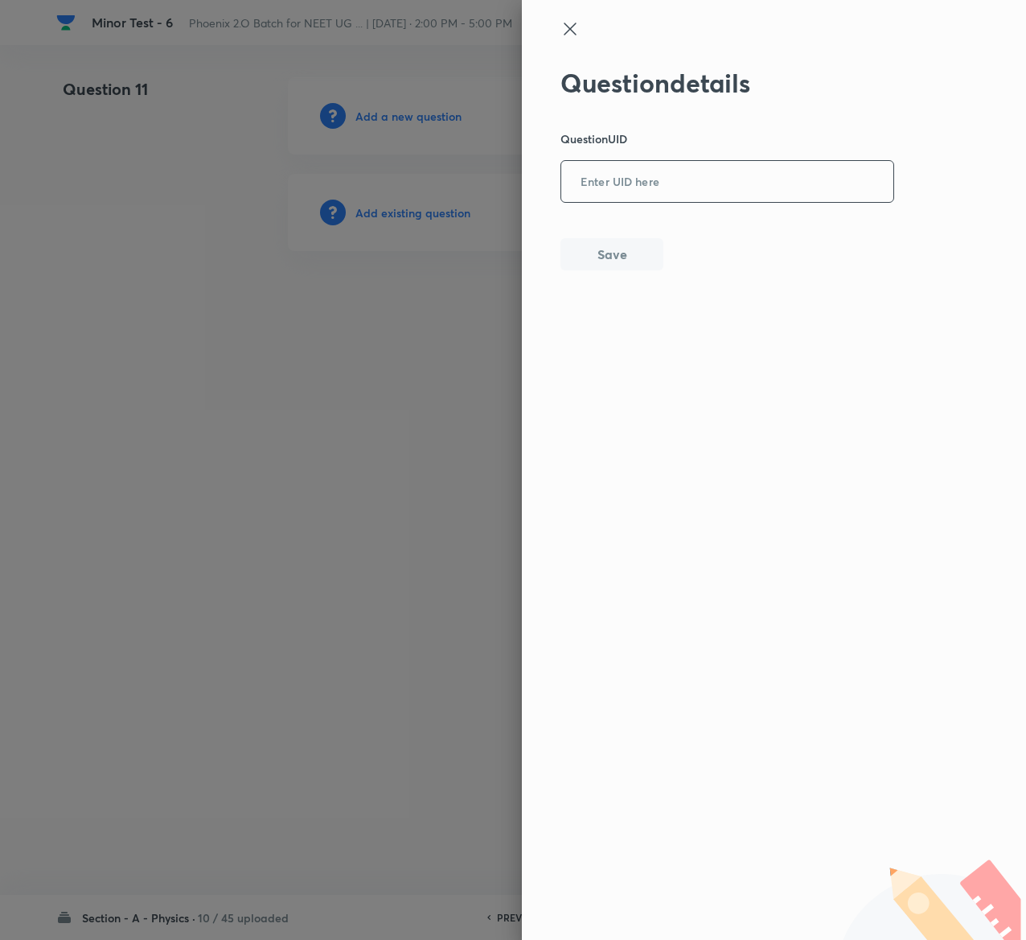
drag, startPoint x: 711, startPoint y: 143, endPoint x: 716, endPoint y: 170, distance: 27.0
click at [716, 170] on div "Question details Question UID ​ Save" at bounding box center [728, 169] width 335 height 203
click at [716, 170] on input "text" at bounding box center [727, 181] width 332 height 39
paste input "YIERY"
type input "YIERY"
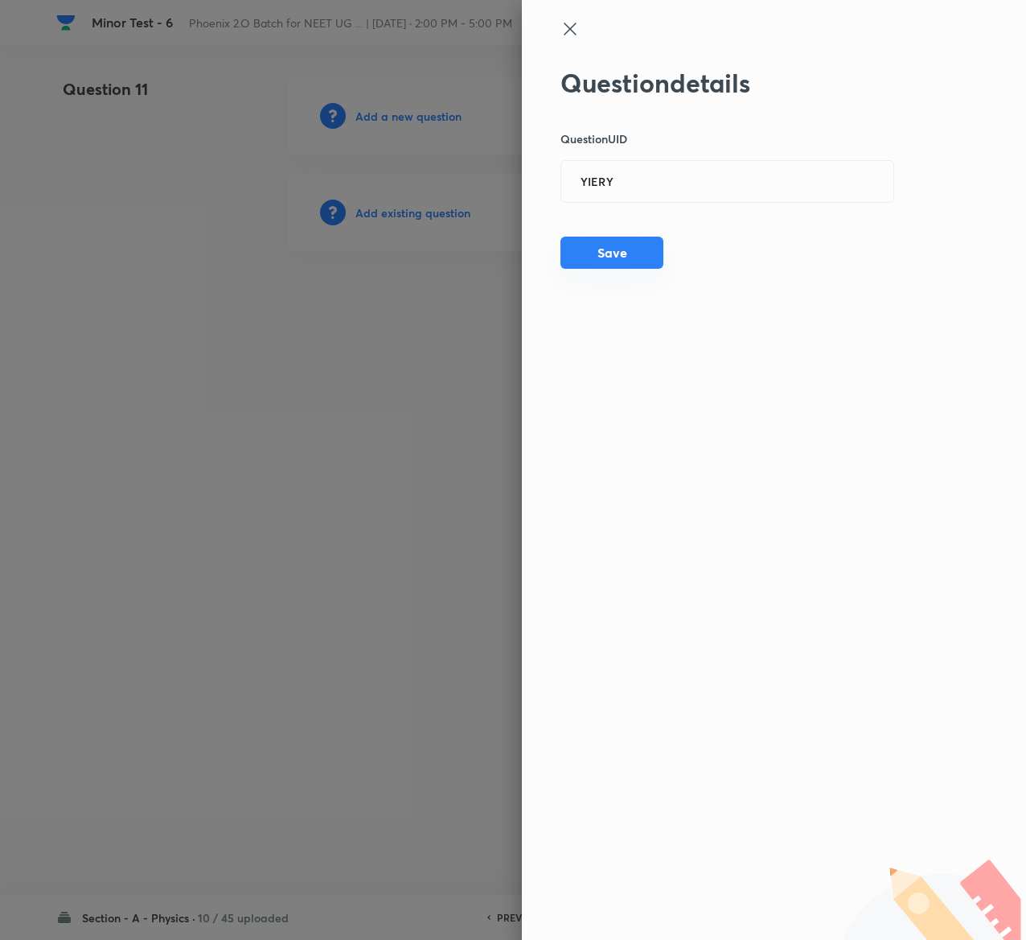
click at [656, 254] on button "Save" at bounding box center [612, 252] width 103 height 32
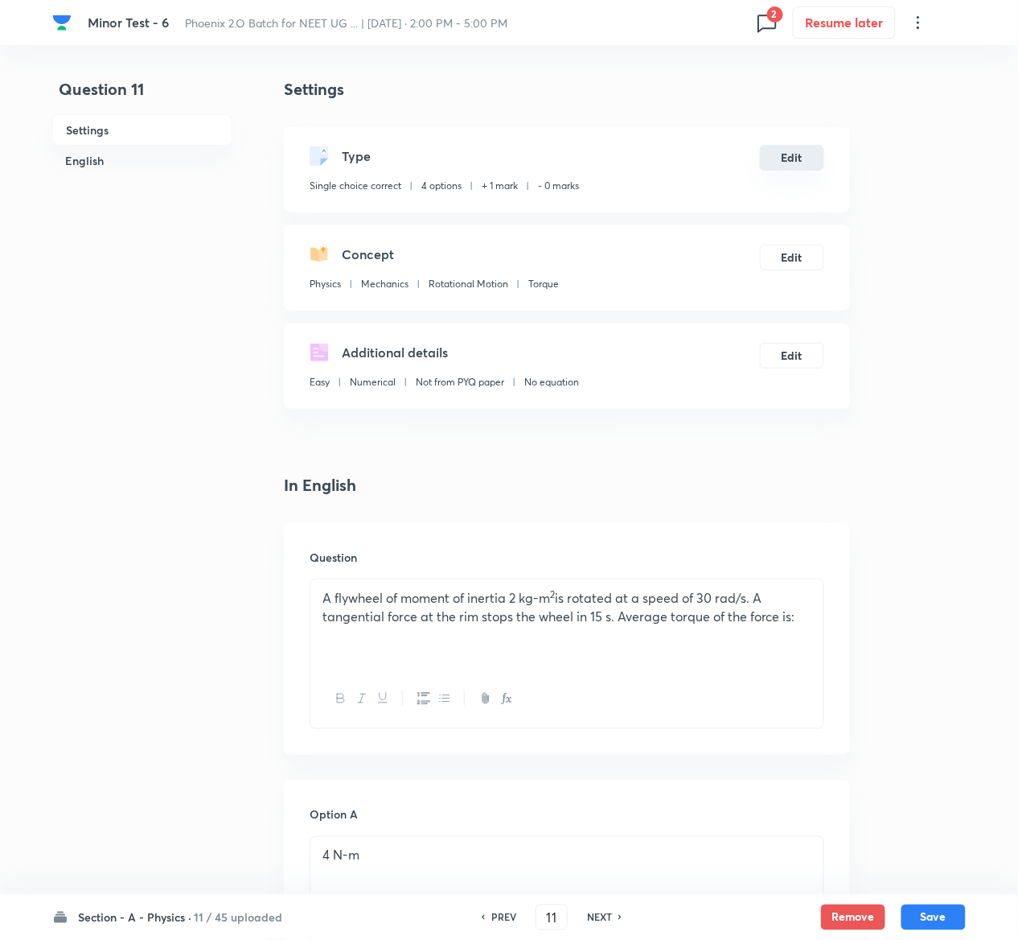
click at [789, 150] on button "Edit" at bounding box center [792, 158] width 64 height 26
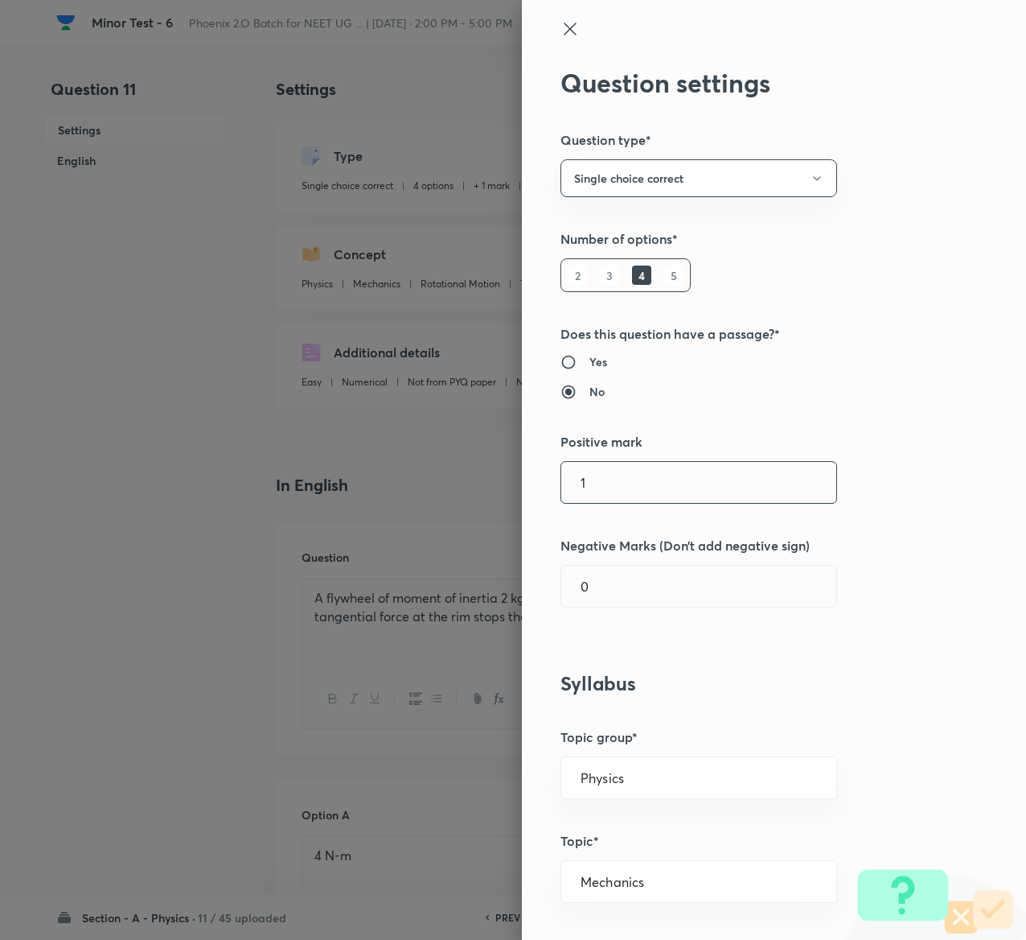
click at [751, 491] on input "1" at bounding box center [698, 482] width 275 height 41
type input "4"
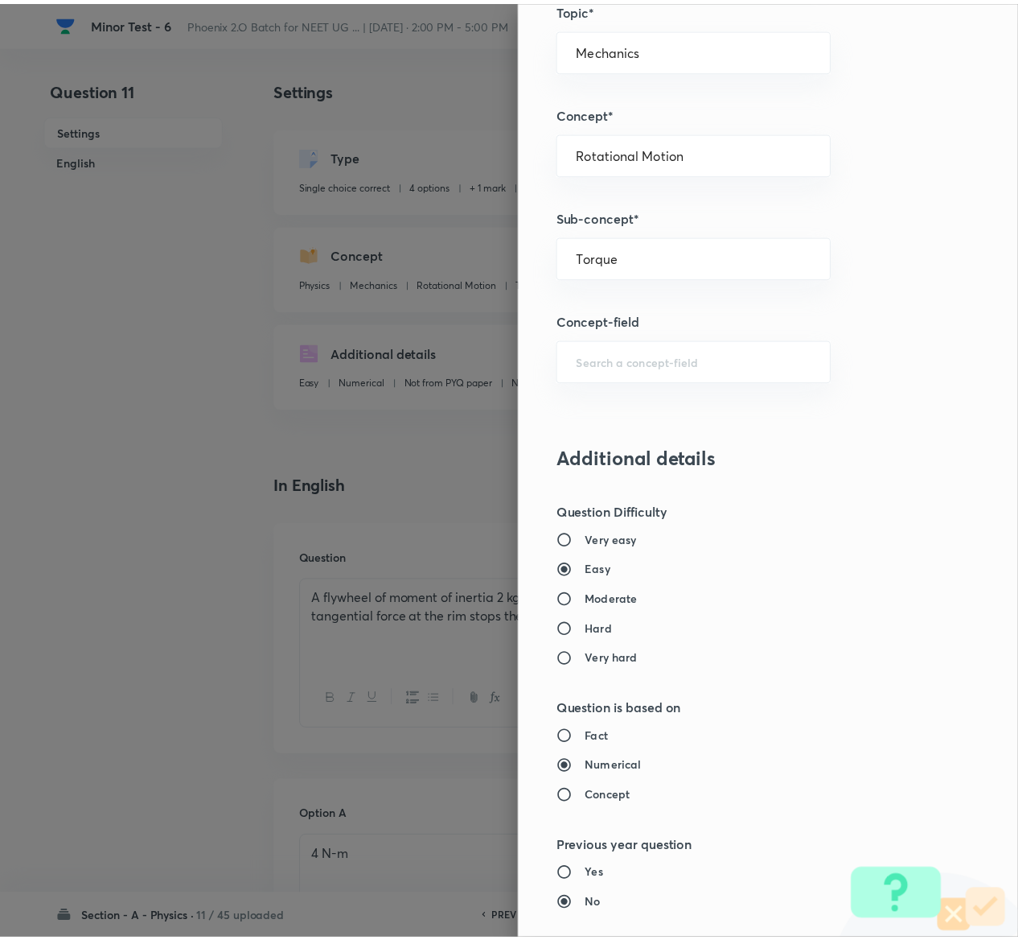
scroll to position [1256, 0]
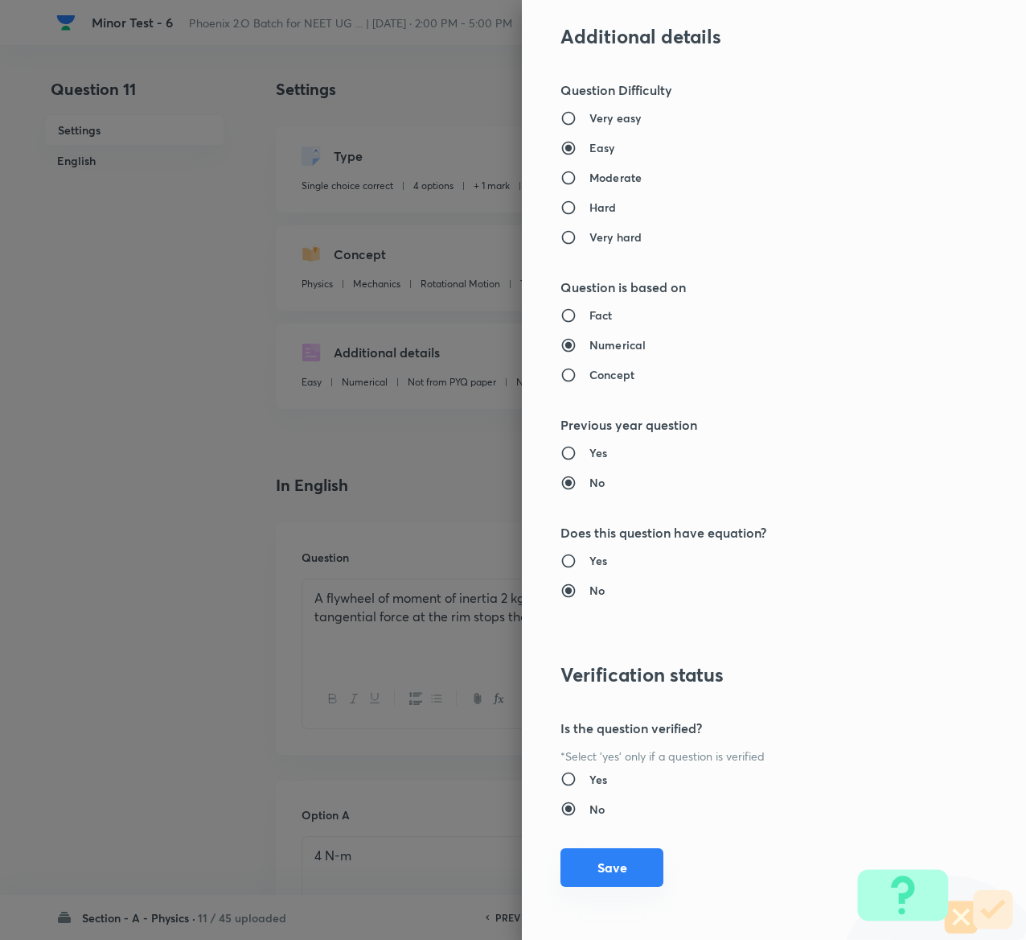
type input "1"
click at [581, 869] on button "Save" at bounding box center [612, 867] width 103 height 39
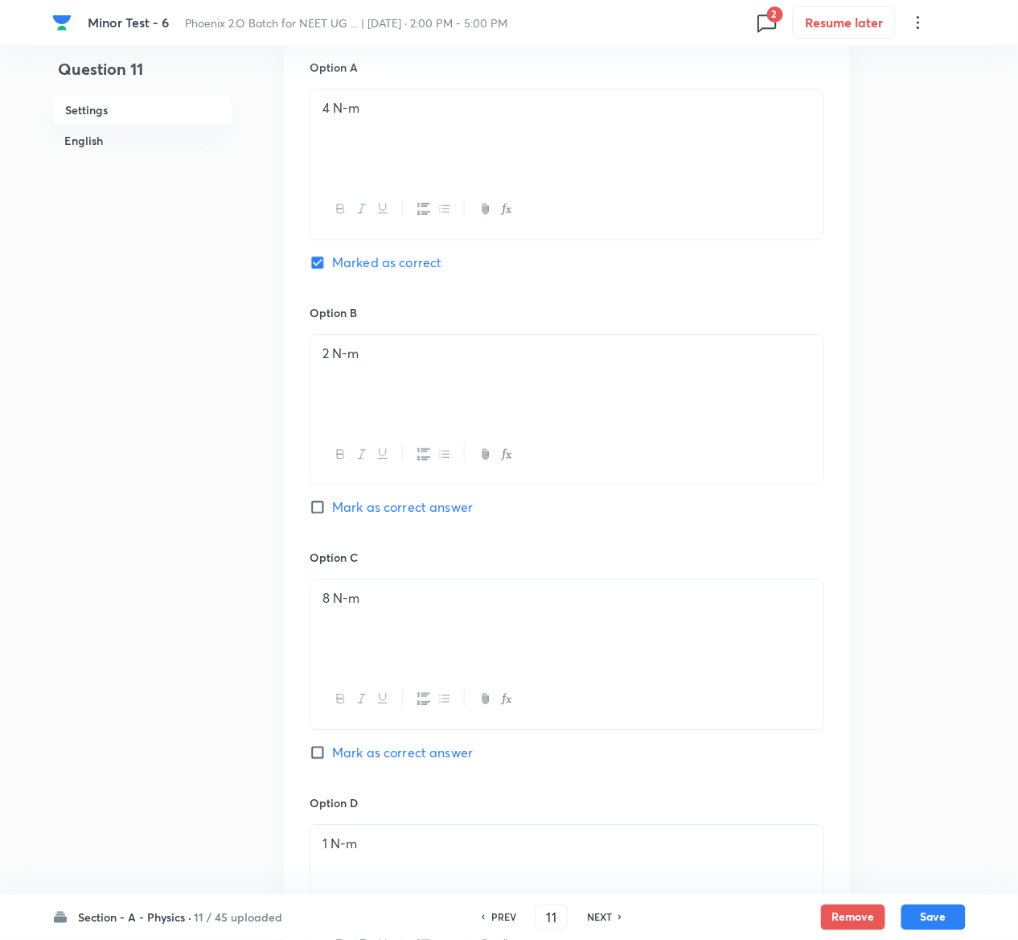
scroll to position [1262, 0]
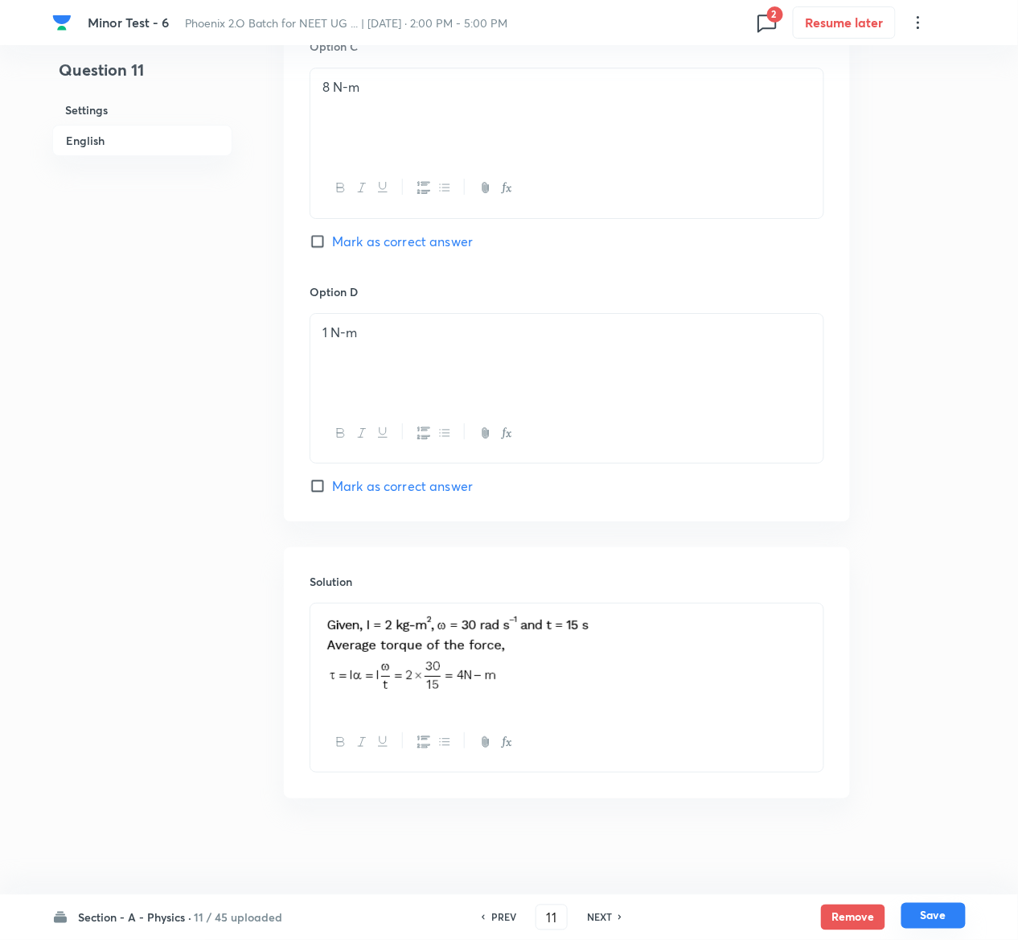
click at [943, 911] on button "Save" at bounding box center [934, 916] width 64 height 26
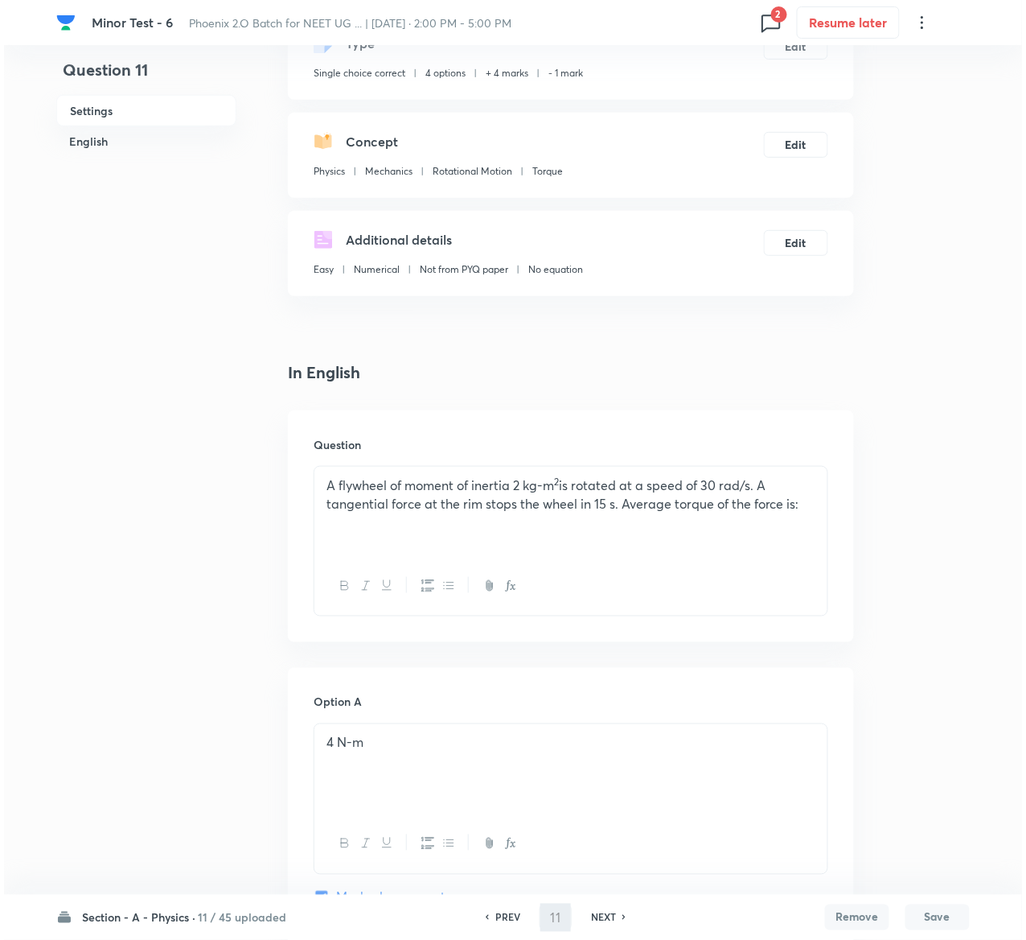
scroll to position [0, 0]
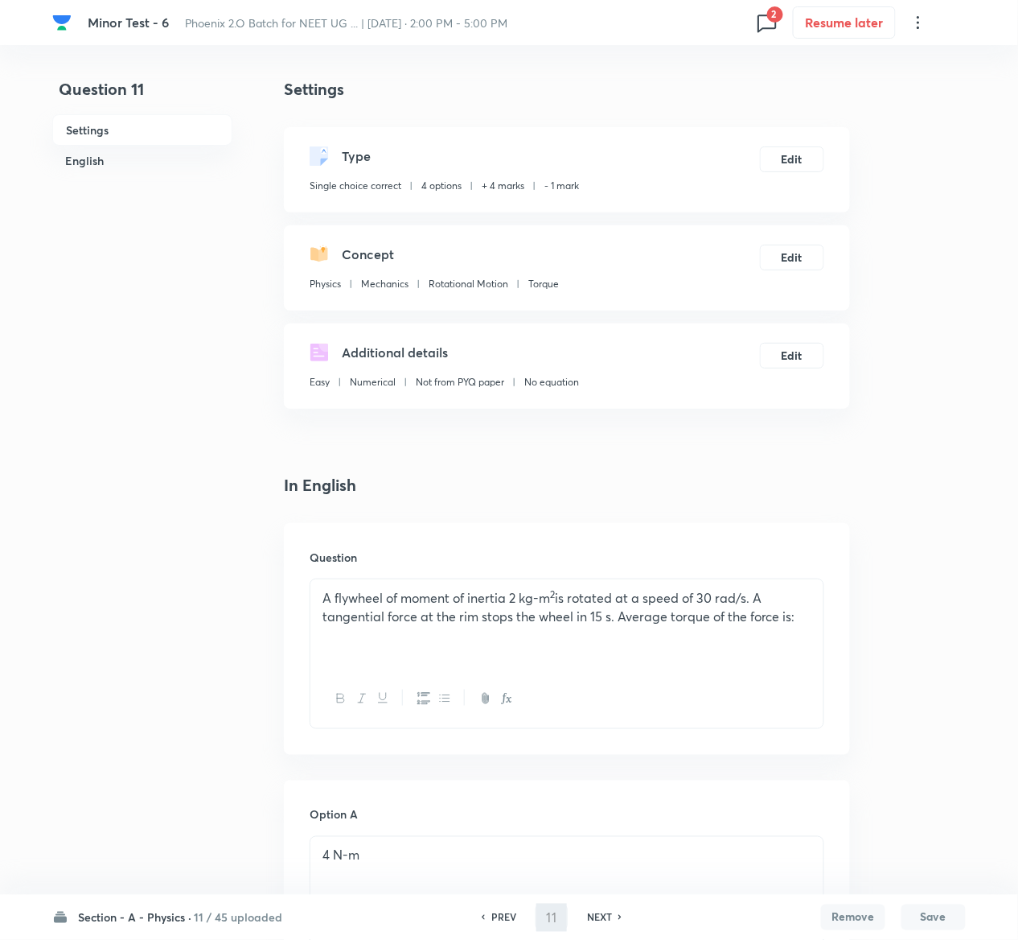
type input "12"
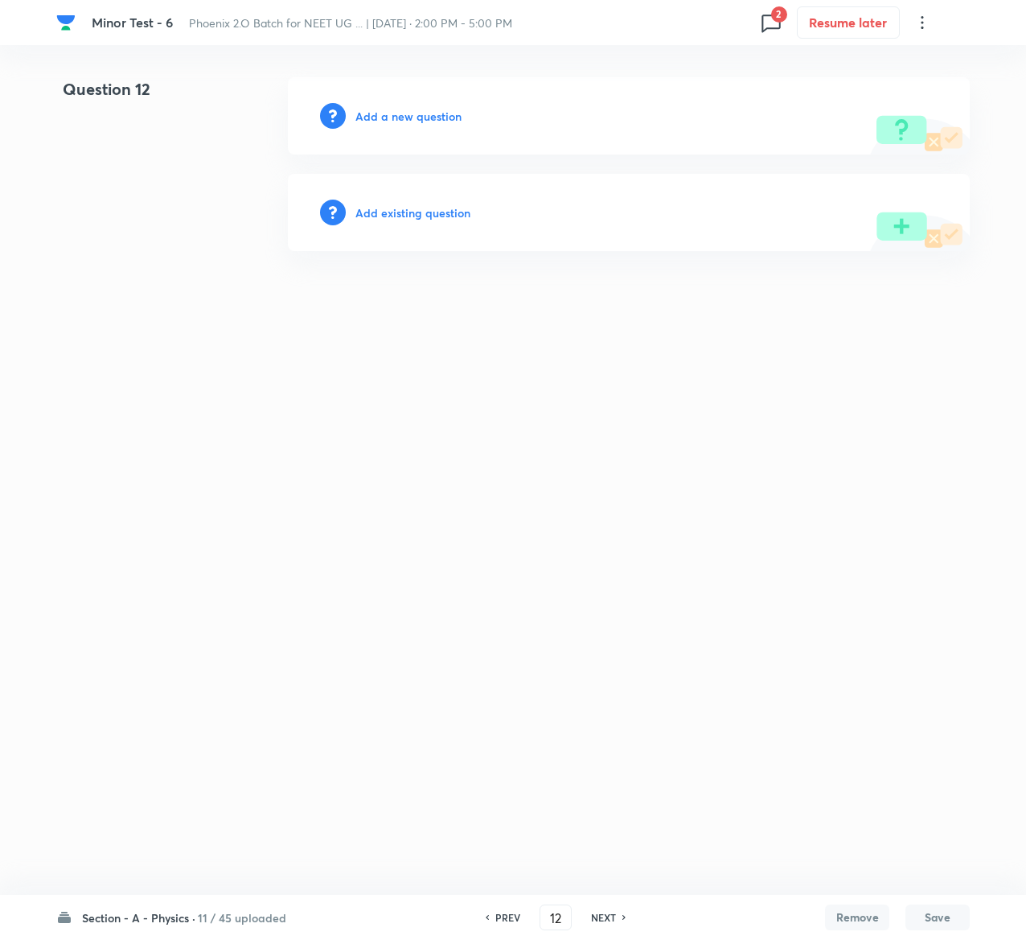
click at [432, 206] on h6 "Add existing question" at bounding box center [413, 212] width 115 height 17
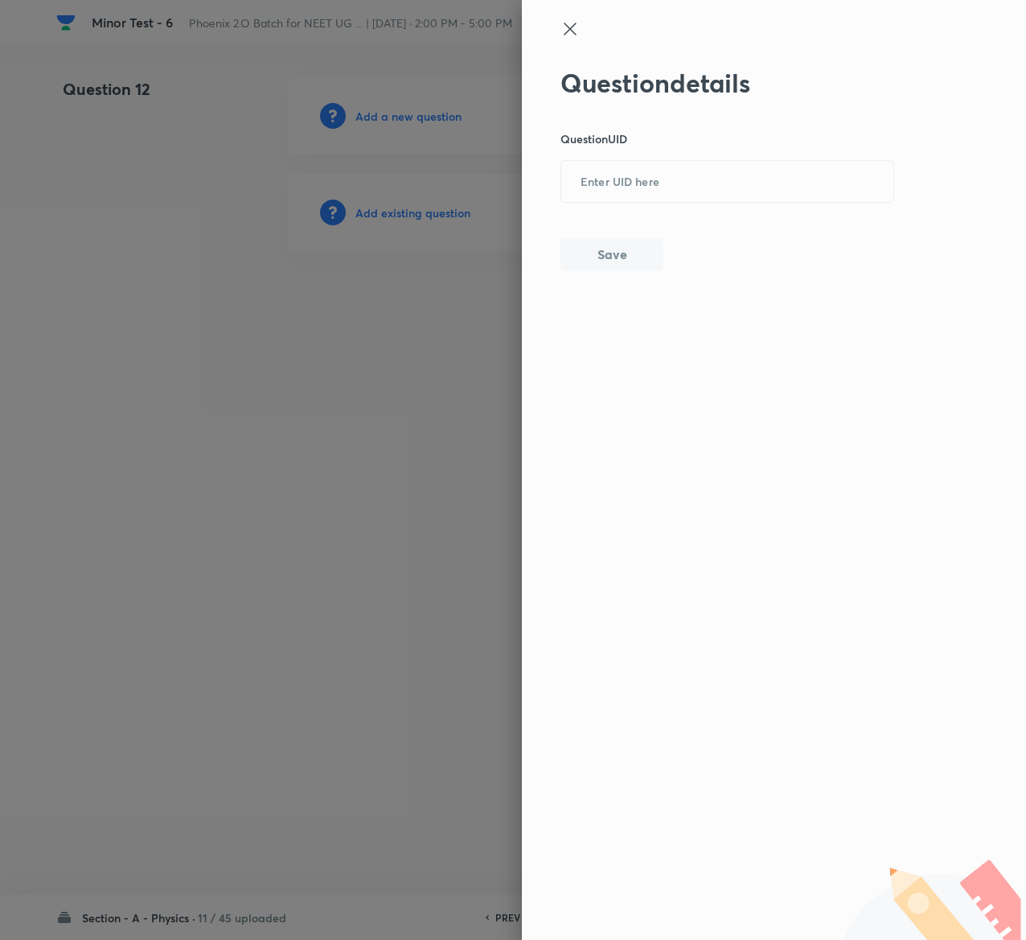
click at [769, 154] on div "Question details Question UID ​ Save" at bounding box center [728, 169] width 335 height 203
click at [769, 179] on input "text" at bounding box center [727, 181] width 332 height 39
paste input "W3KQ6"
type input "W3KQ6"
click at [641, 263] on button "Save" at bounding box center [612, 252] width 103 height 32
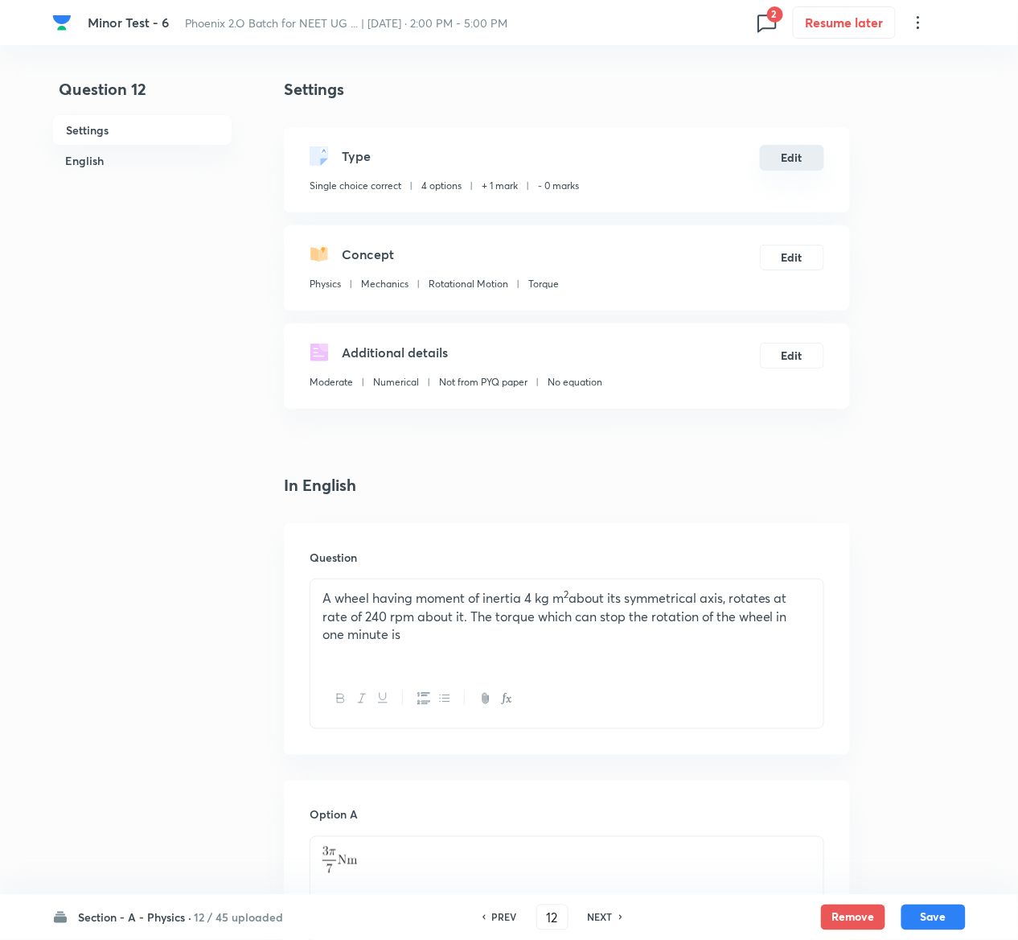
click at [801, 164] on button "Edit" at bounding box center [792, 158] width 64 height 26
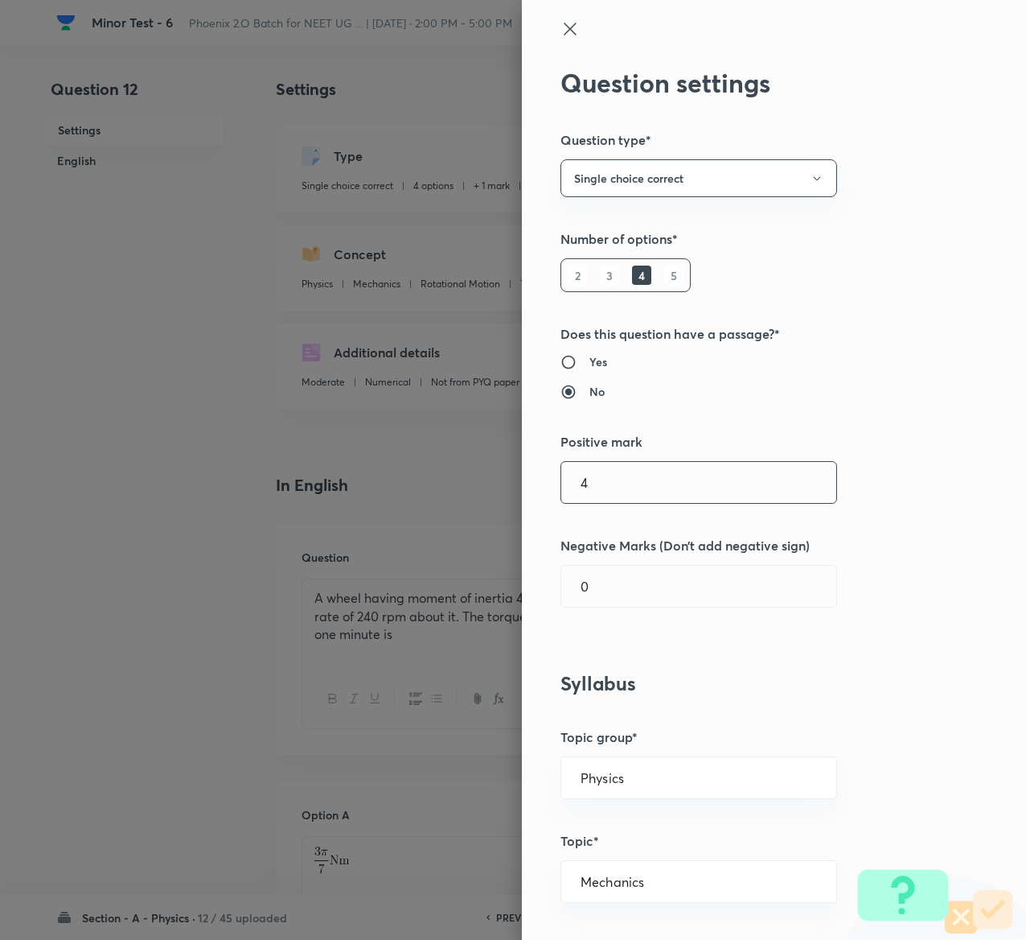
type input "4"
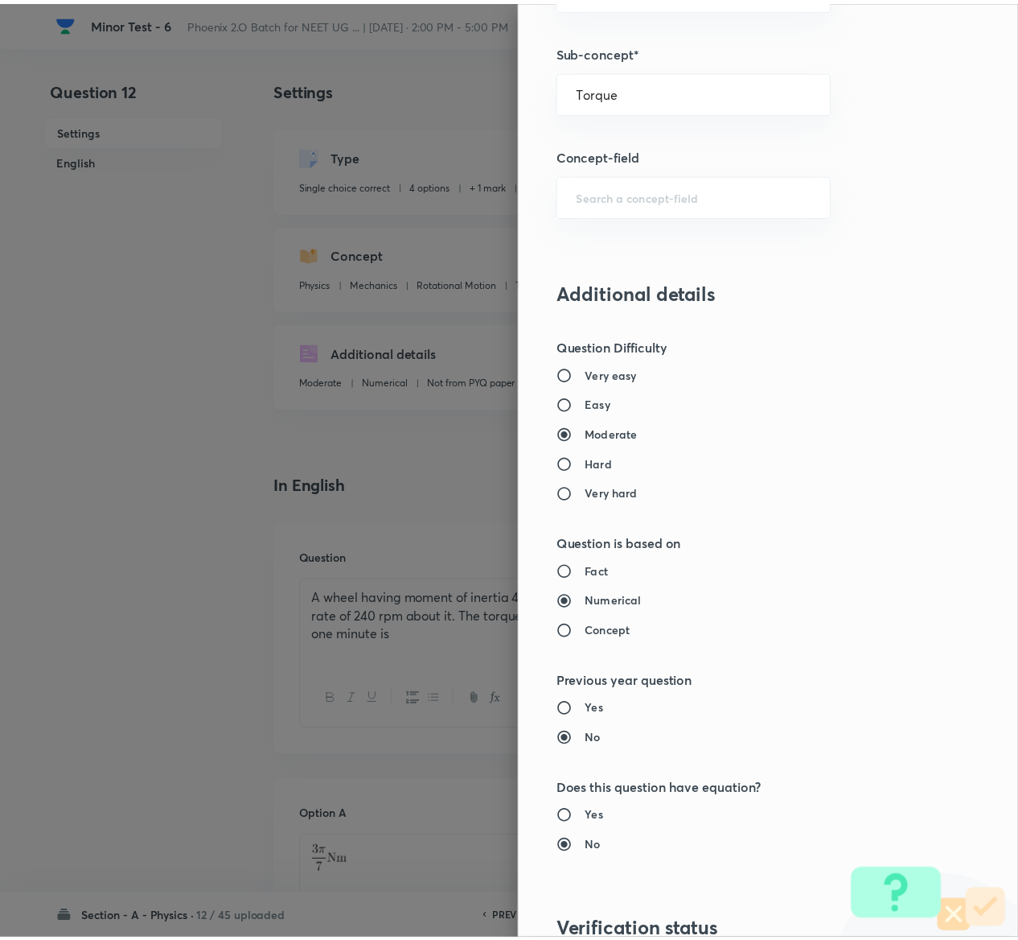
scroll to position [1256, 0]
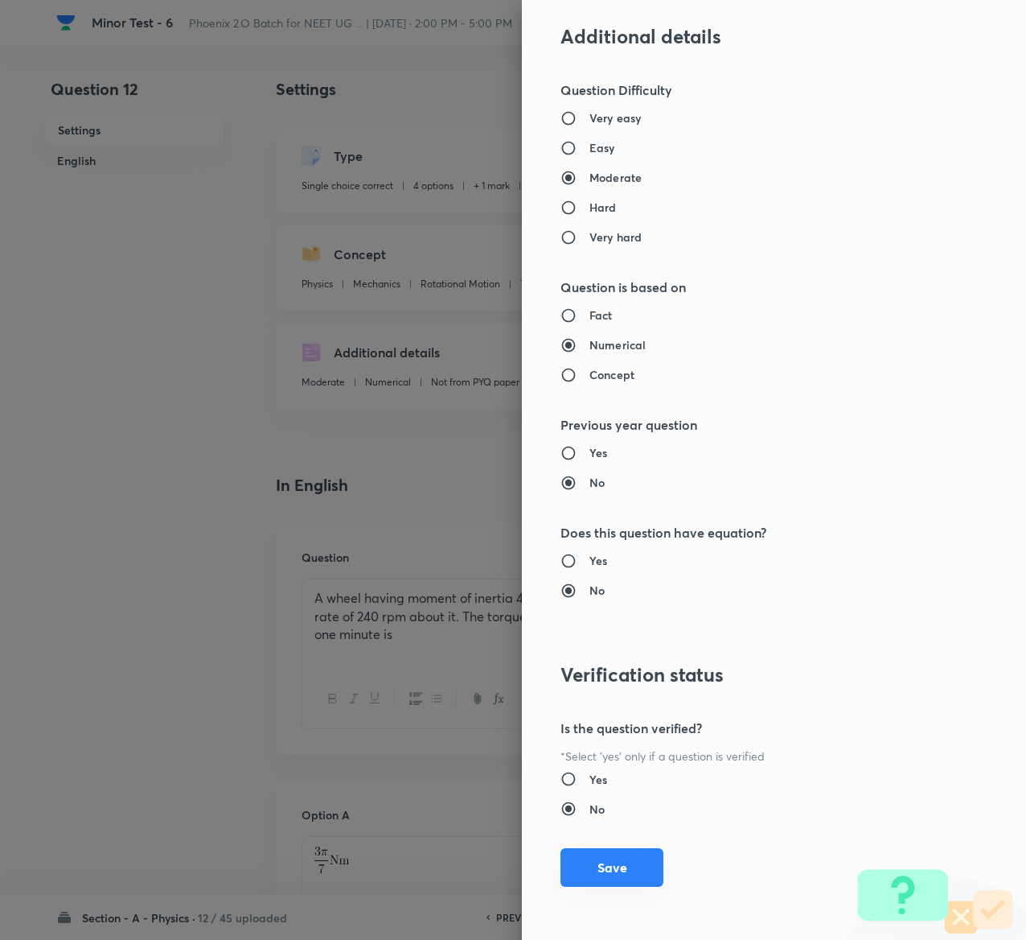
type input "1"
click at [600, 865] on button "Save" at bounding box center [612, 867] width 103 height 39
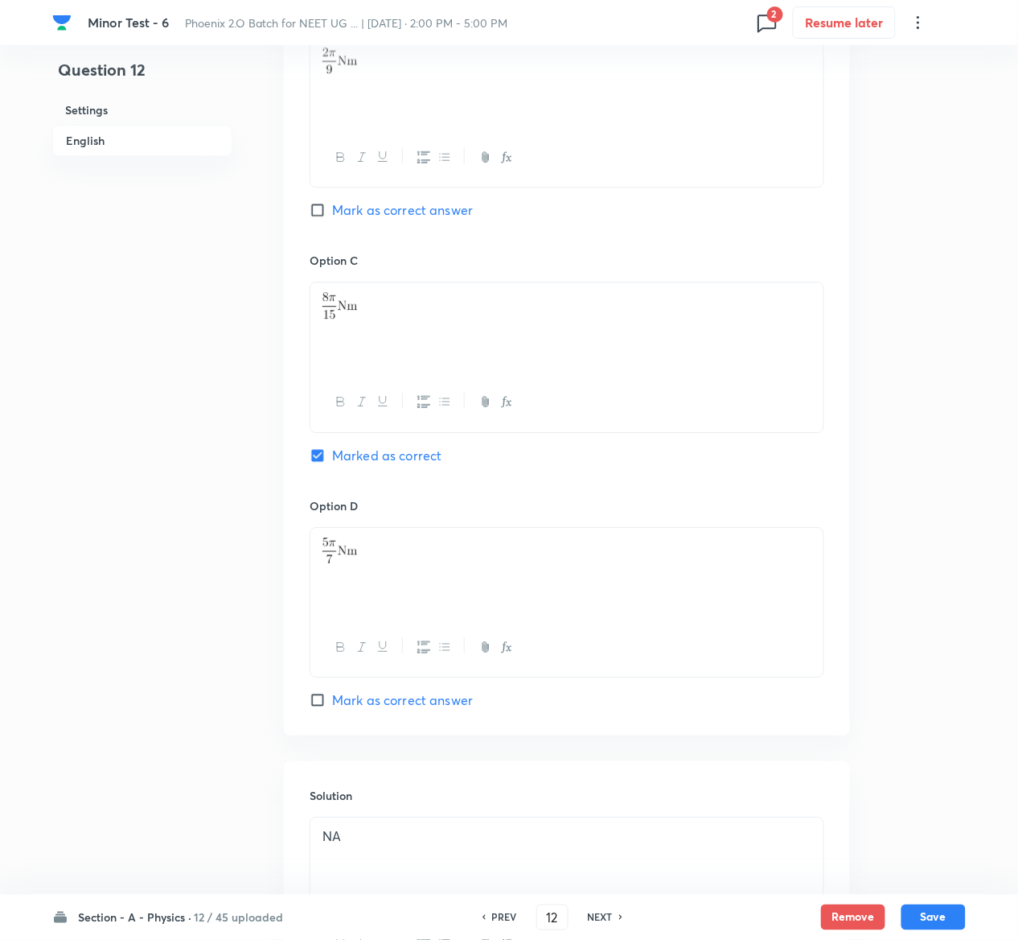
scroll to position [1244, 0]
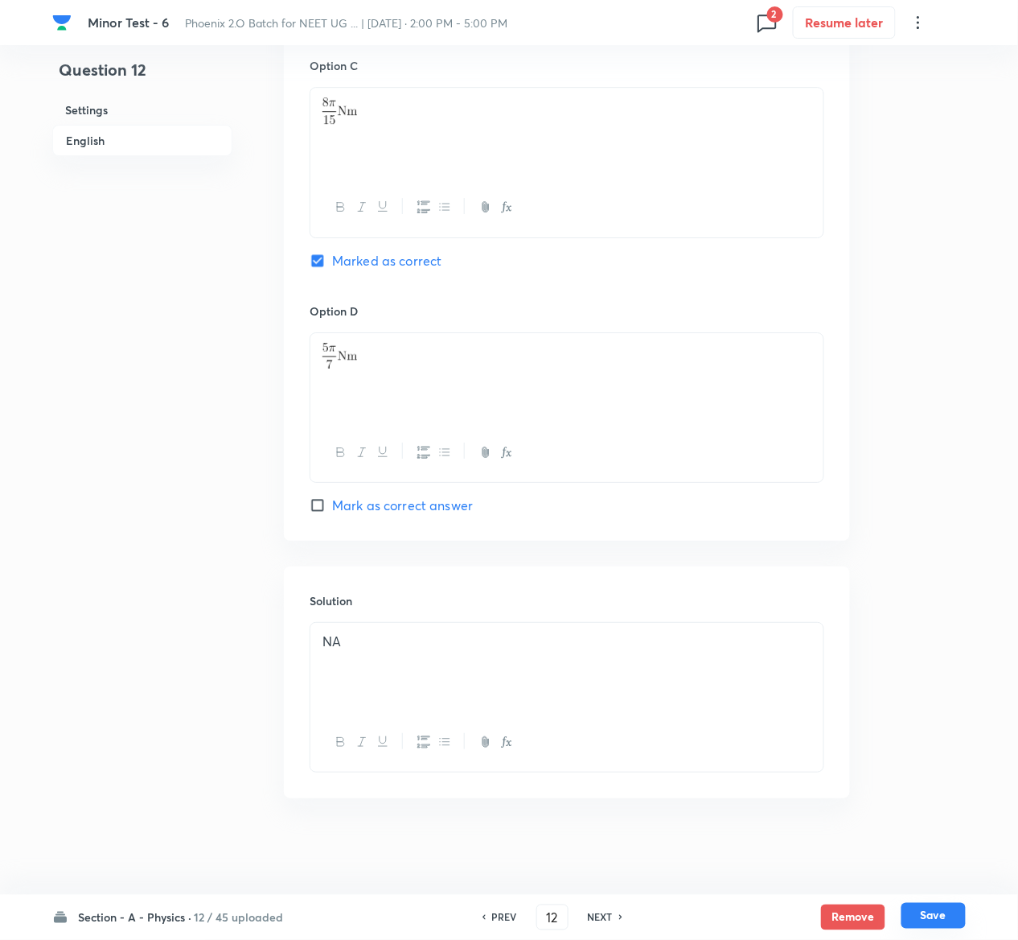
click at [949, 919] on button "Save" at bounding box center [934, 916] width 64 height 26
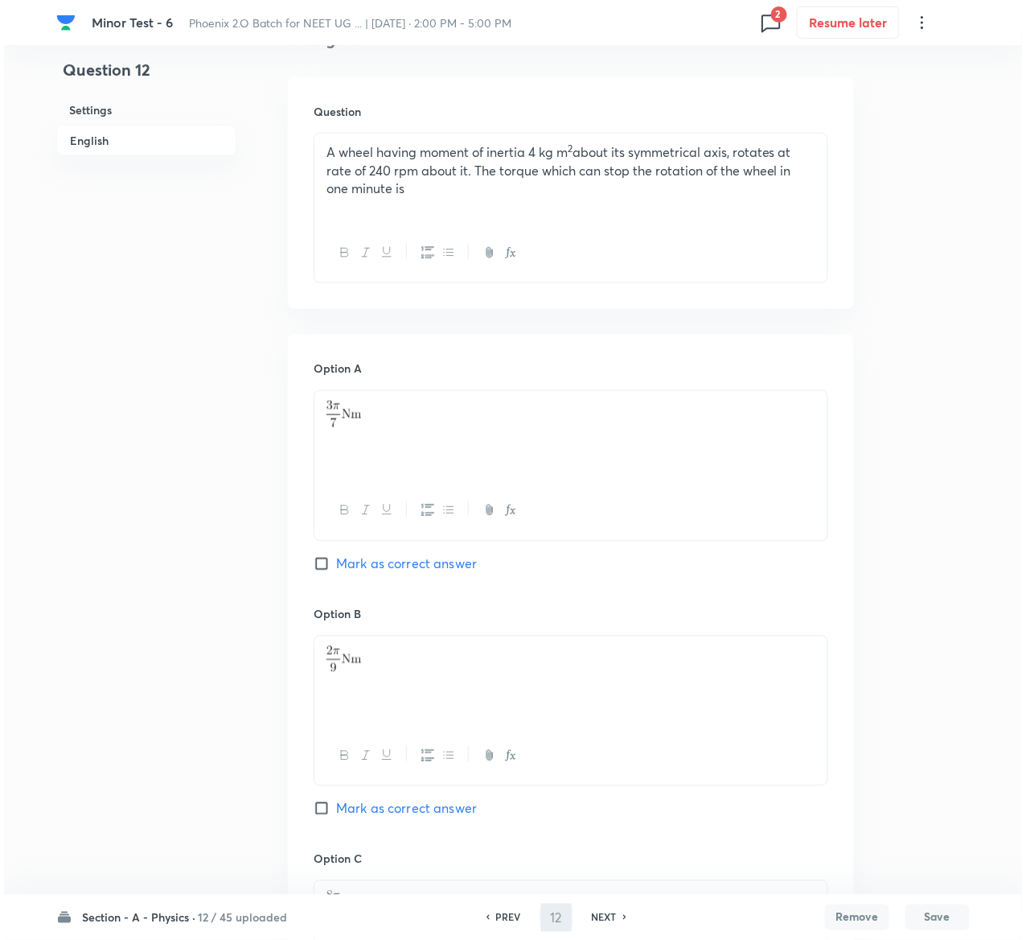
scroll to position [0, 0]
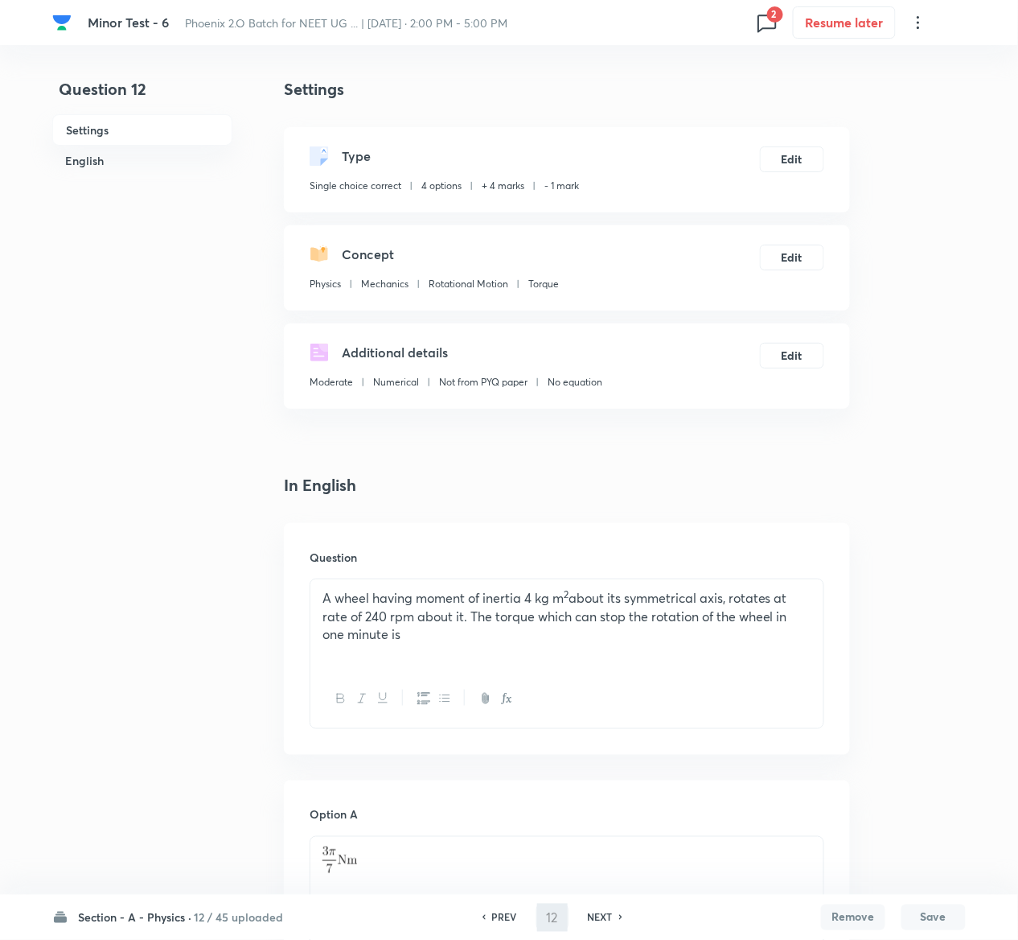
type input "13"
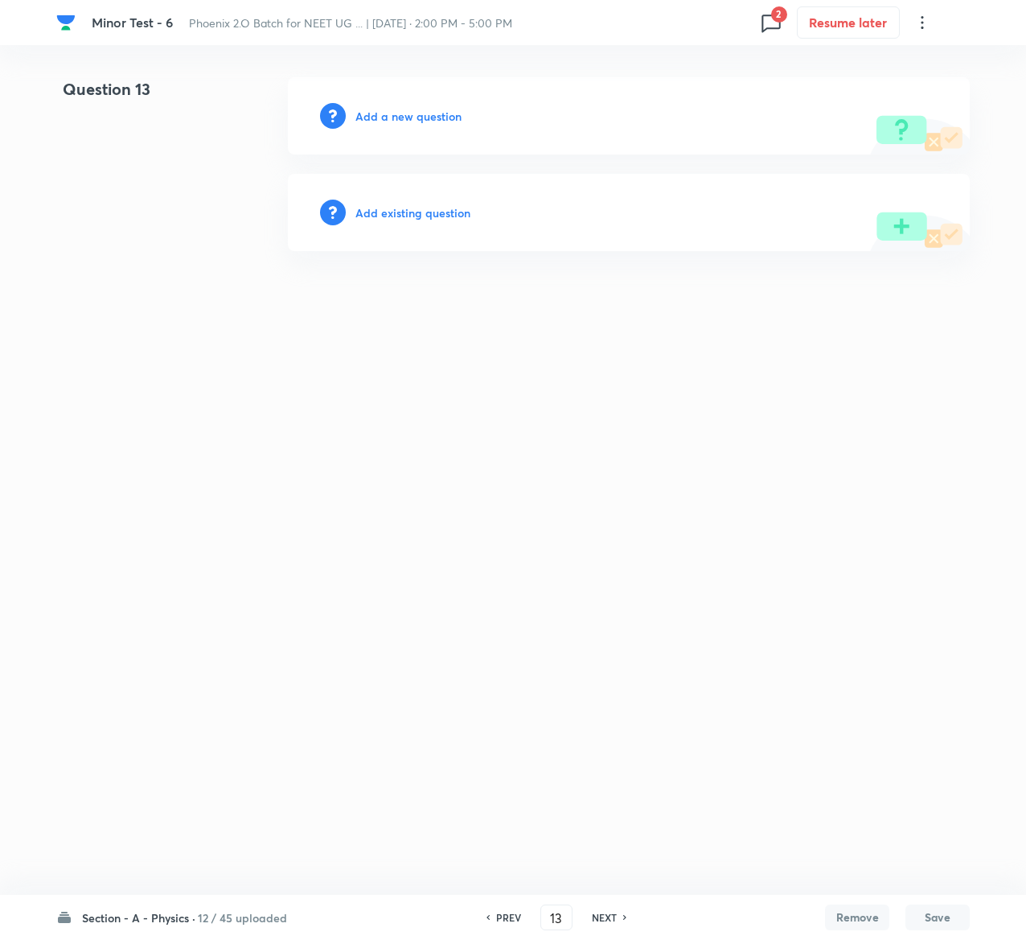
click at [426, 204] on h6 "Add existing question" at bounding box center [413, 212] width 115 height 17
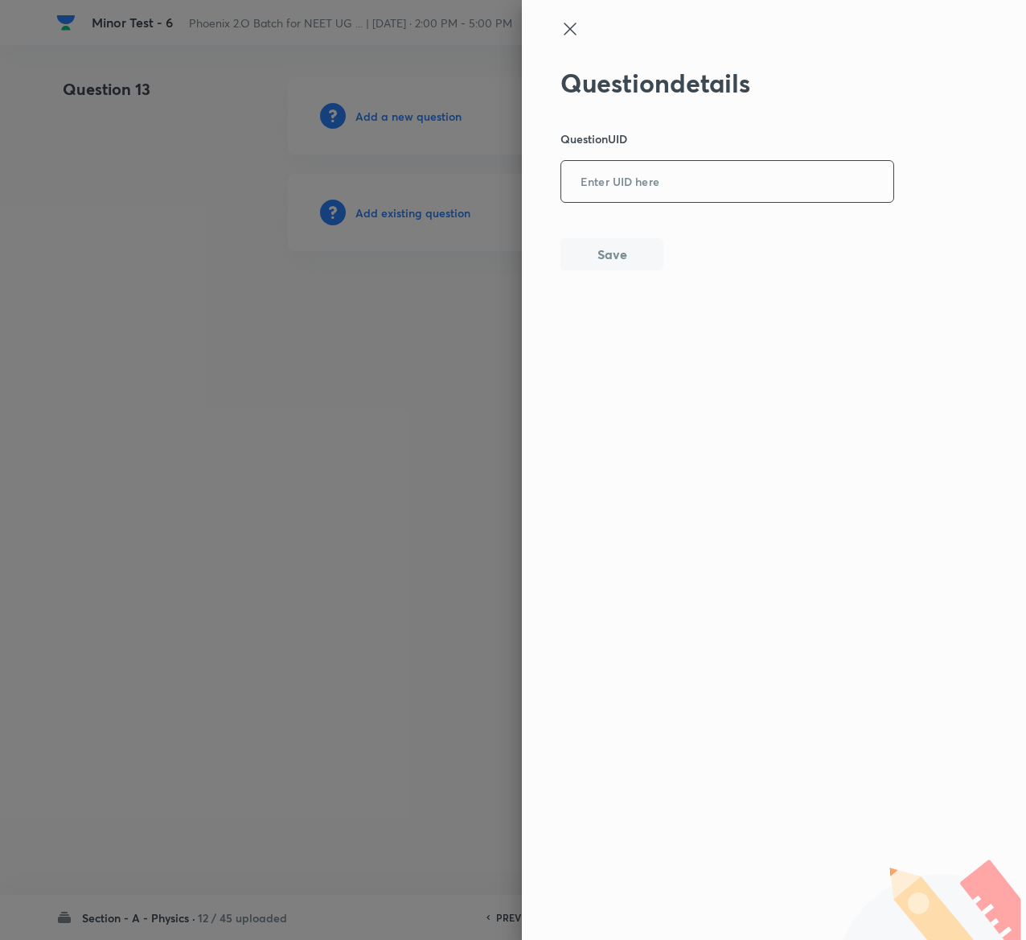
click at [571, 195] on input "text" at bounding box center [727, 181] width 332 height 39
paste input "9LIR4"
type input "9LIR4"
click at [627, 241] on button "Save" at bounding box center [612, 252] width 103 height 32
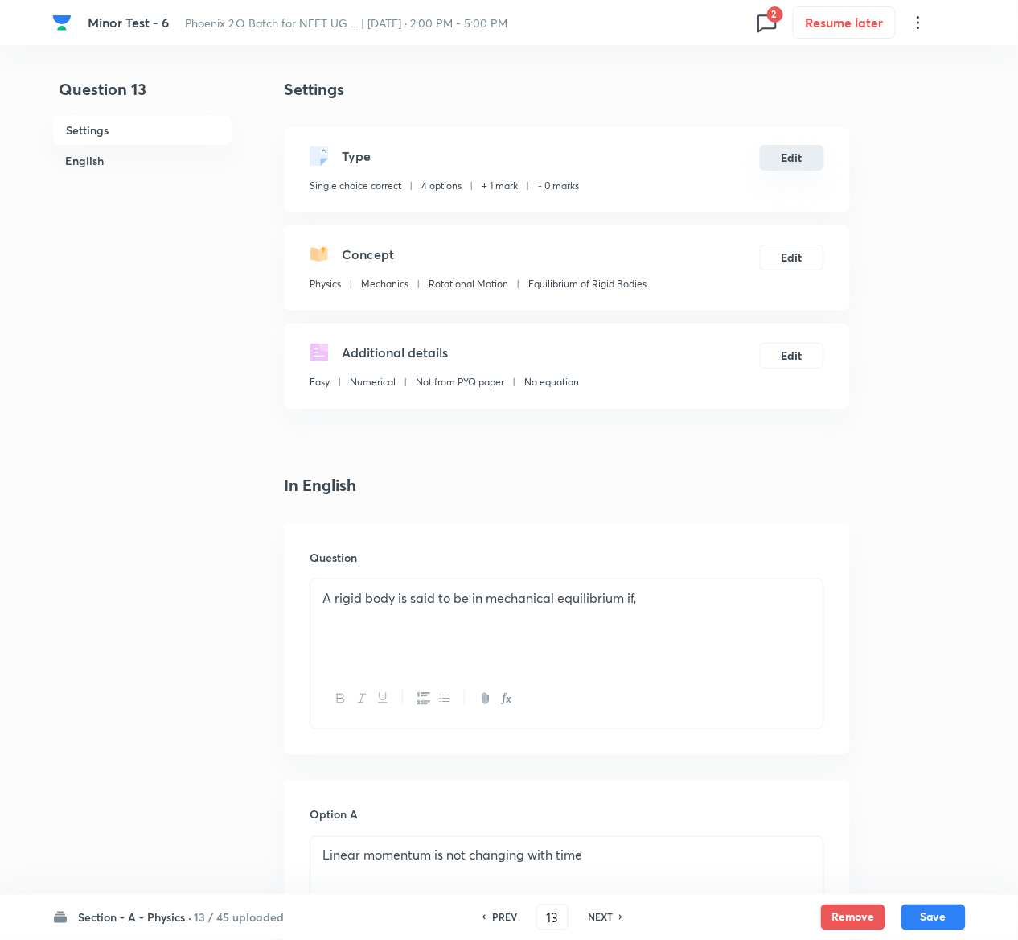
click at [804, 159] on button "Edit" at bounding box center [792, 158] width 64 height 26
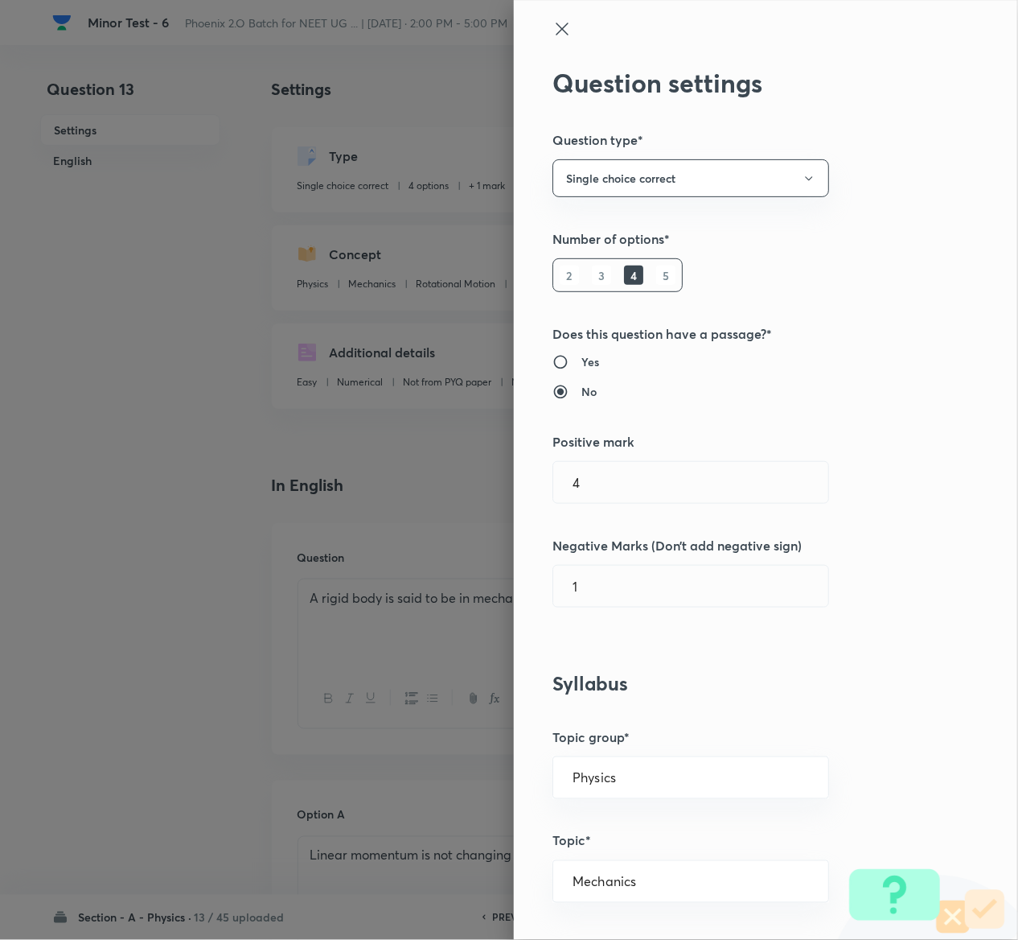
type input "1"
type input "0"
type input "Equilibrium of Rigid Bodies"
radio input "true"
radio input "false"
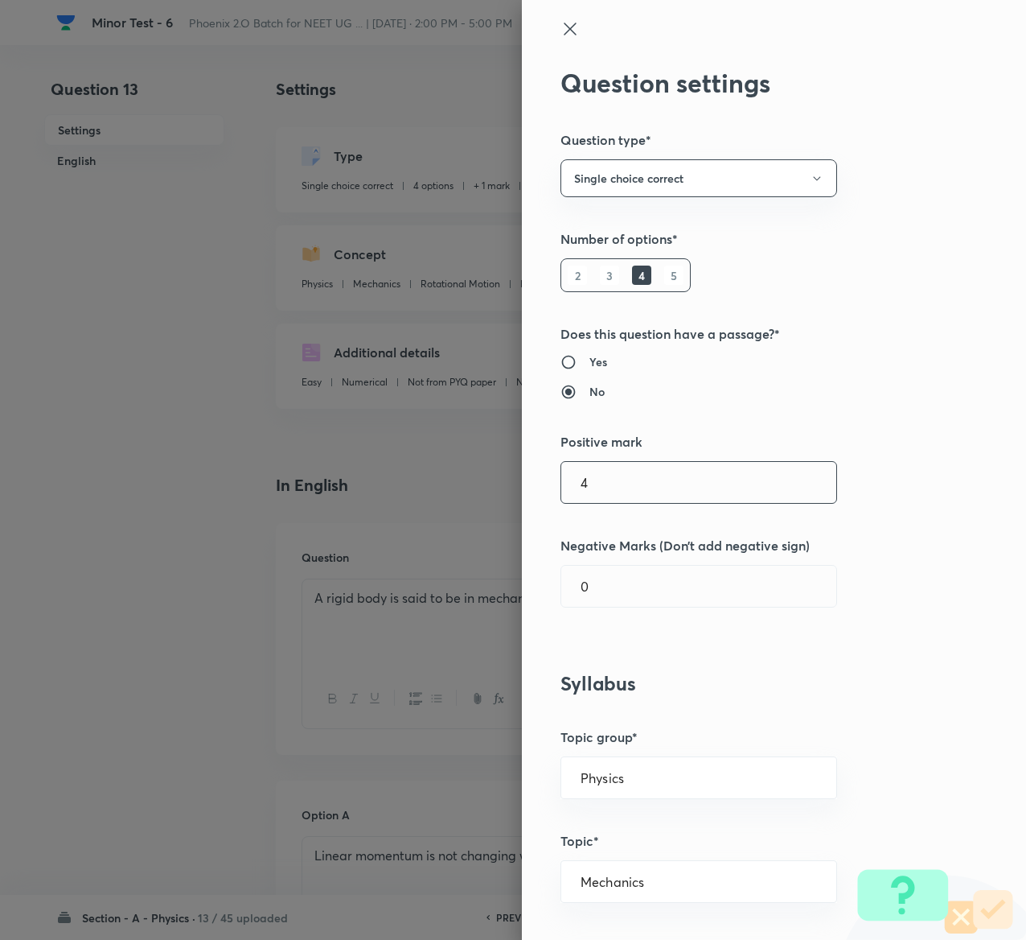
type input "4"
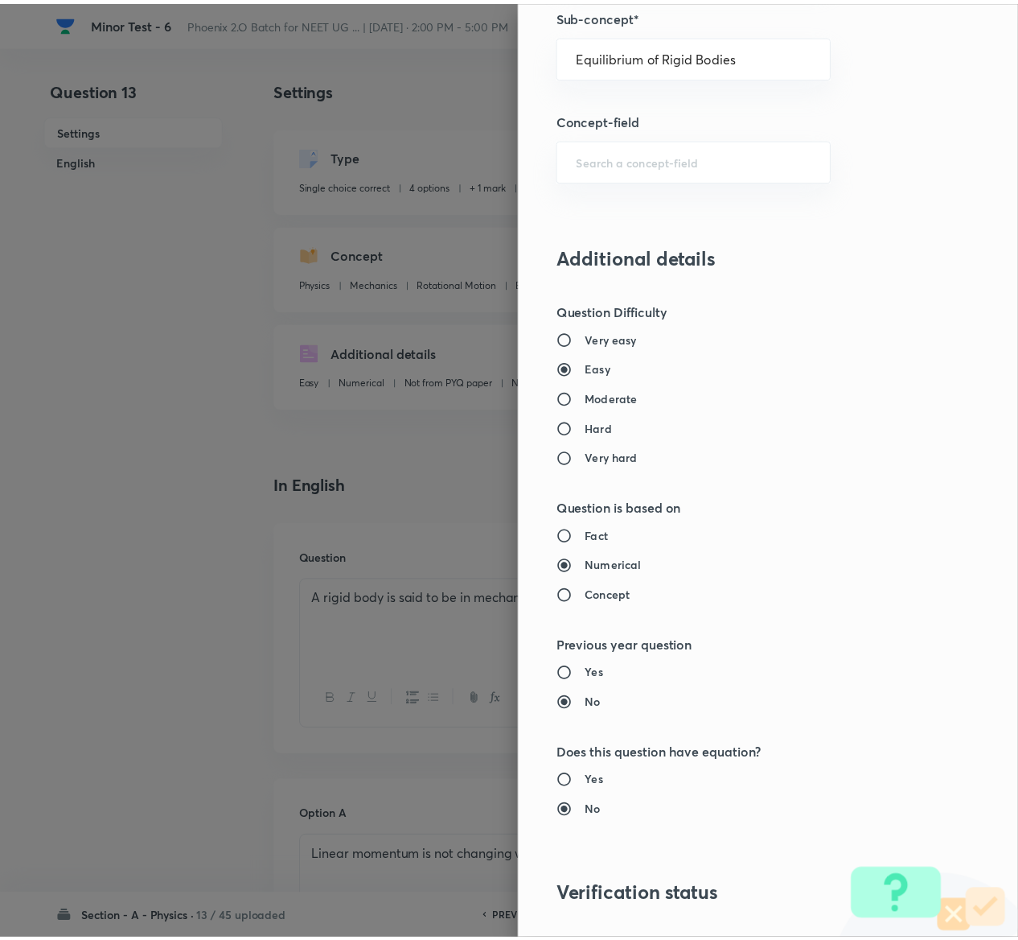
scroll to position [1256, 0]
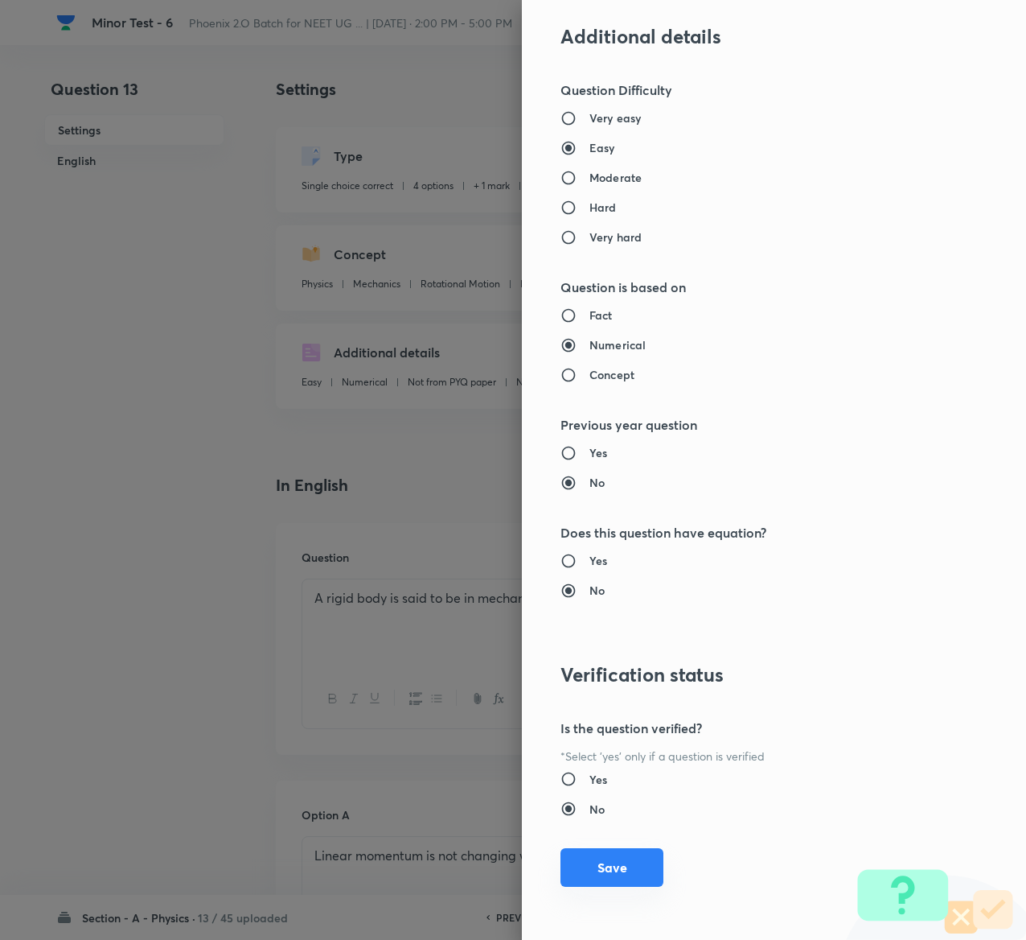
type input "1"
click at [602, 869] on button "Save" at bounding box center [612, 867] width 103 height 39
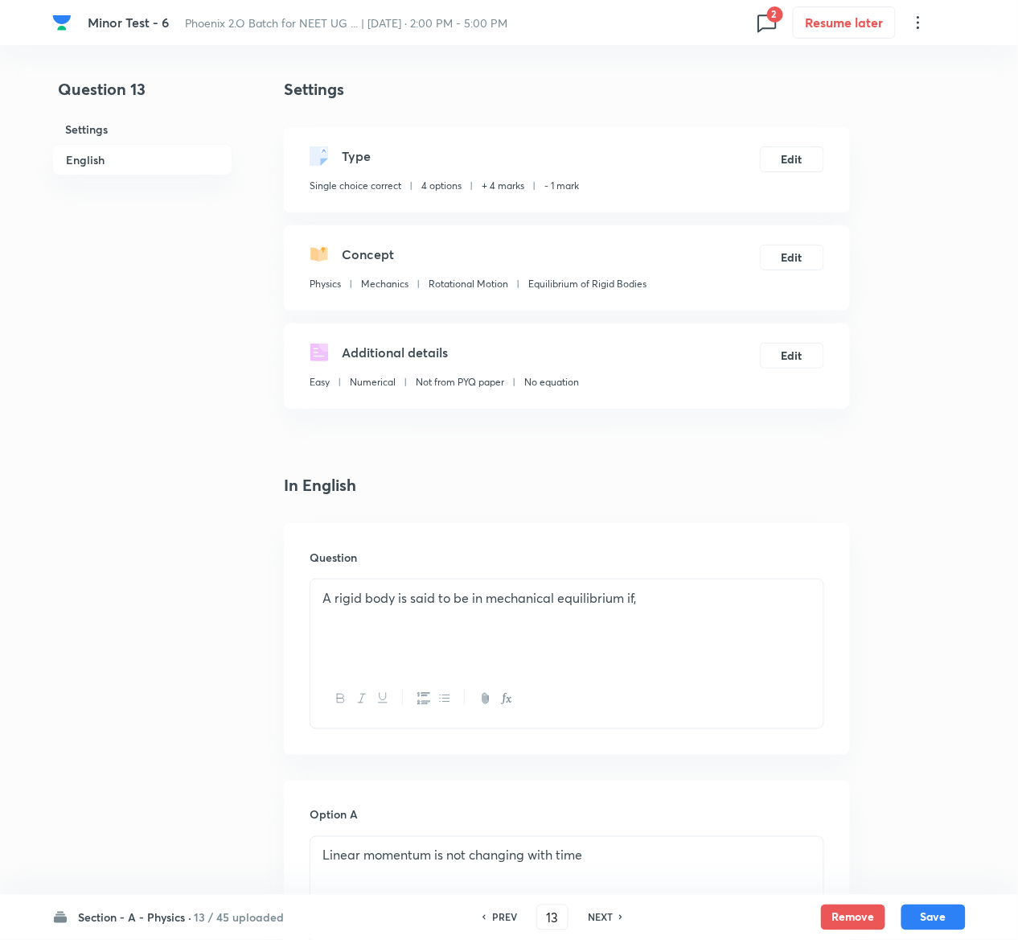
scroll to position [1244, 0]
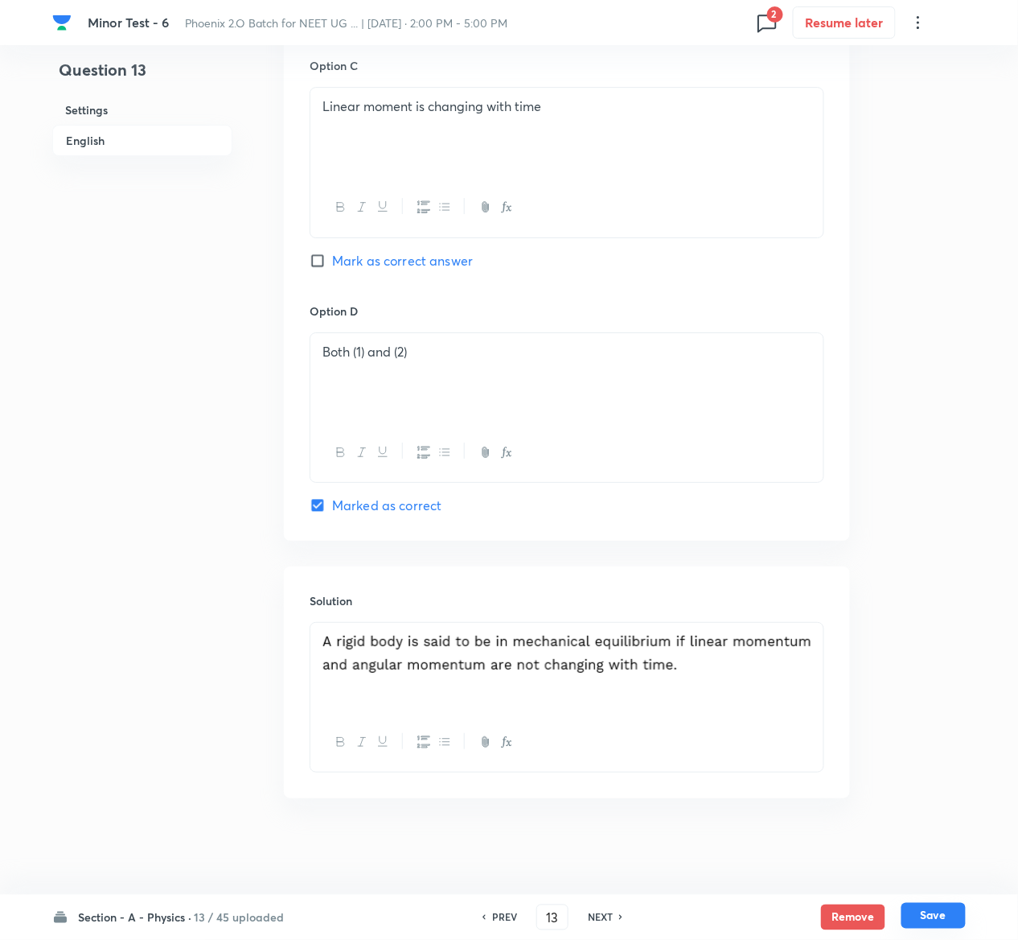
click at [948, 913] on button "Save" at bounding box center [934, 916] width 64 height 26
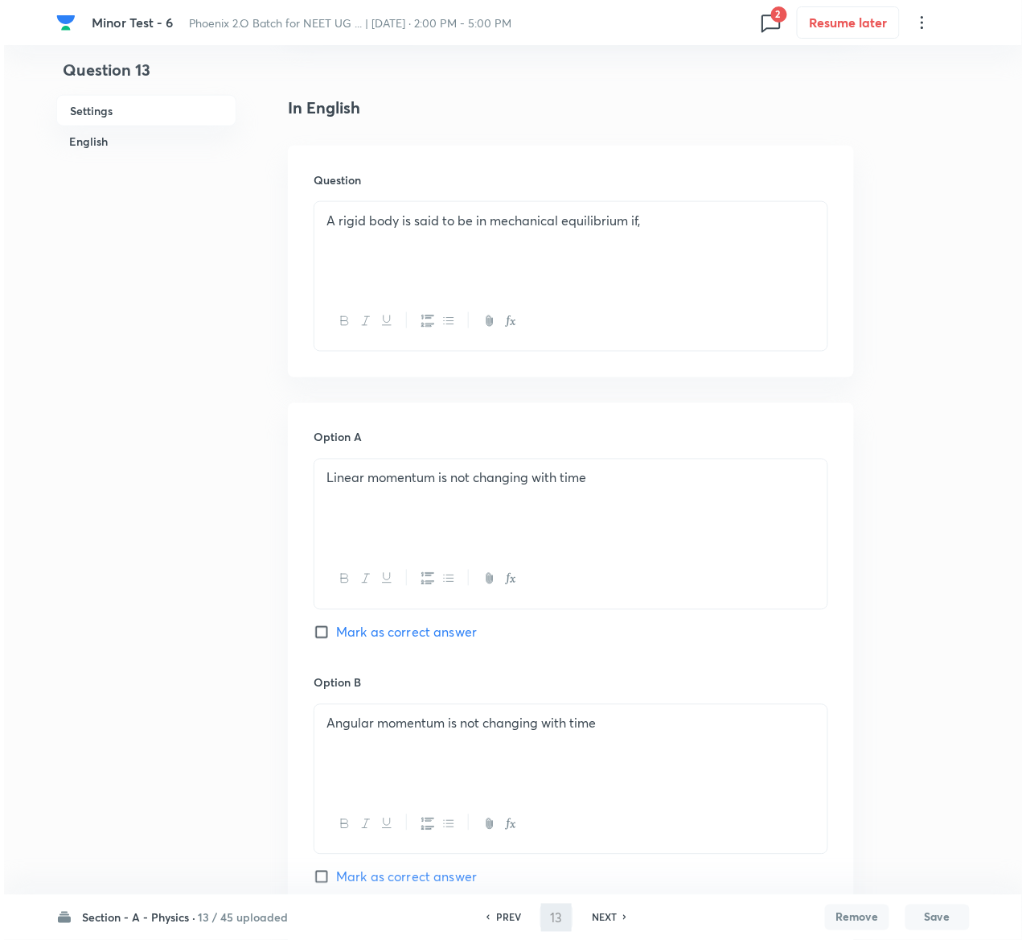
scroll to position [0, 0]
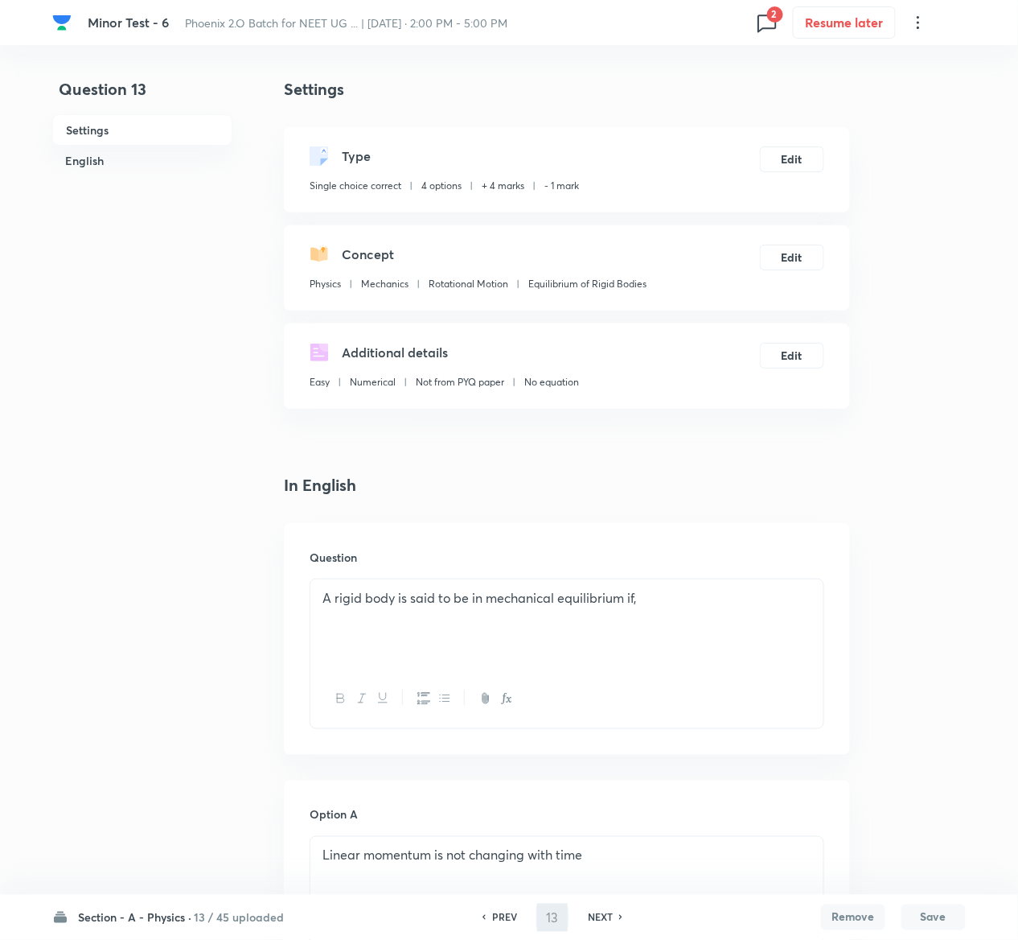
type input "14"
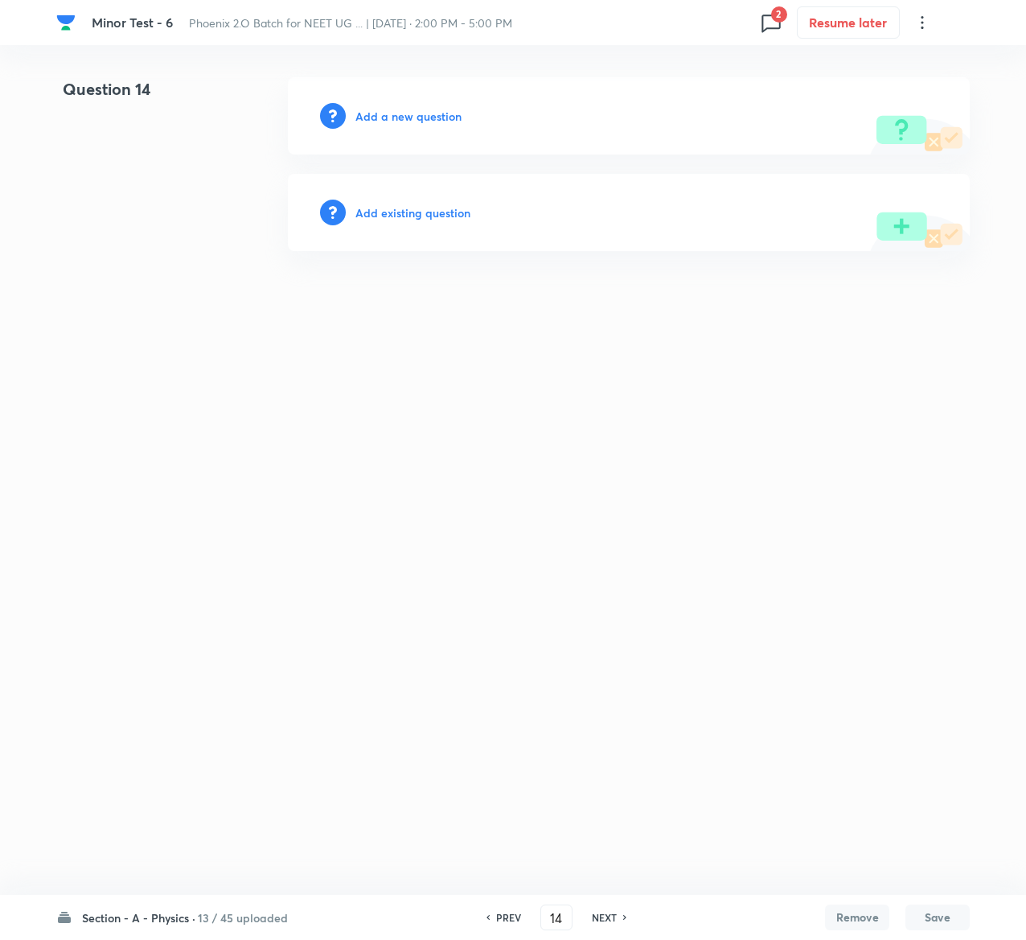
click at [452, 212] on h6 "Add existing question" at bounding box center [413, 212] width 115 height 17
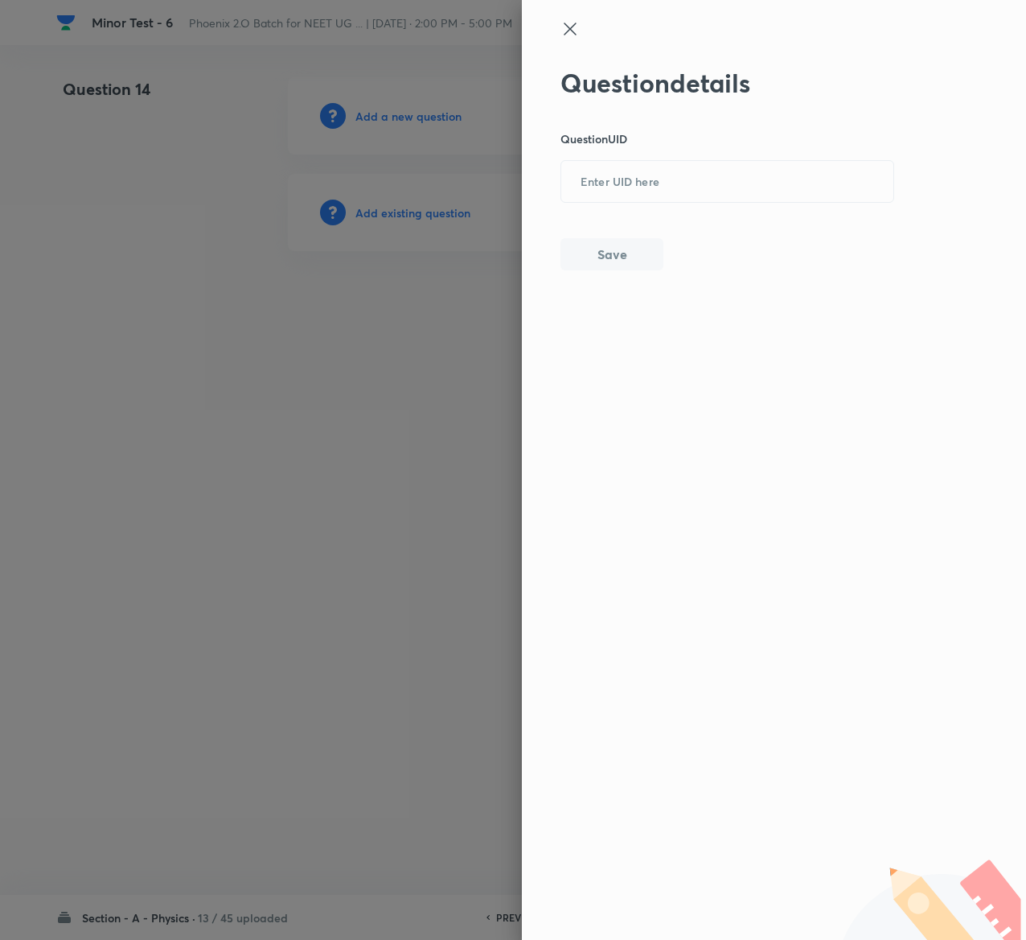
click at [772, 154] on div "Question details Question UID ​ Save" at bounding box center [728, 169] width 335 height 203
click at [771, 162] on input "text" at bounding box center [727, 181] width 332 height 39
paste input "4R0DF"
type input "4R0DF"
